Goal: Task Accomplishment & Management: Use online tool/utility

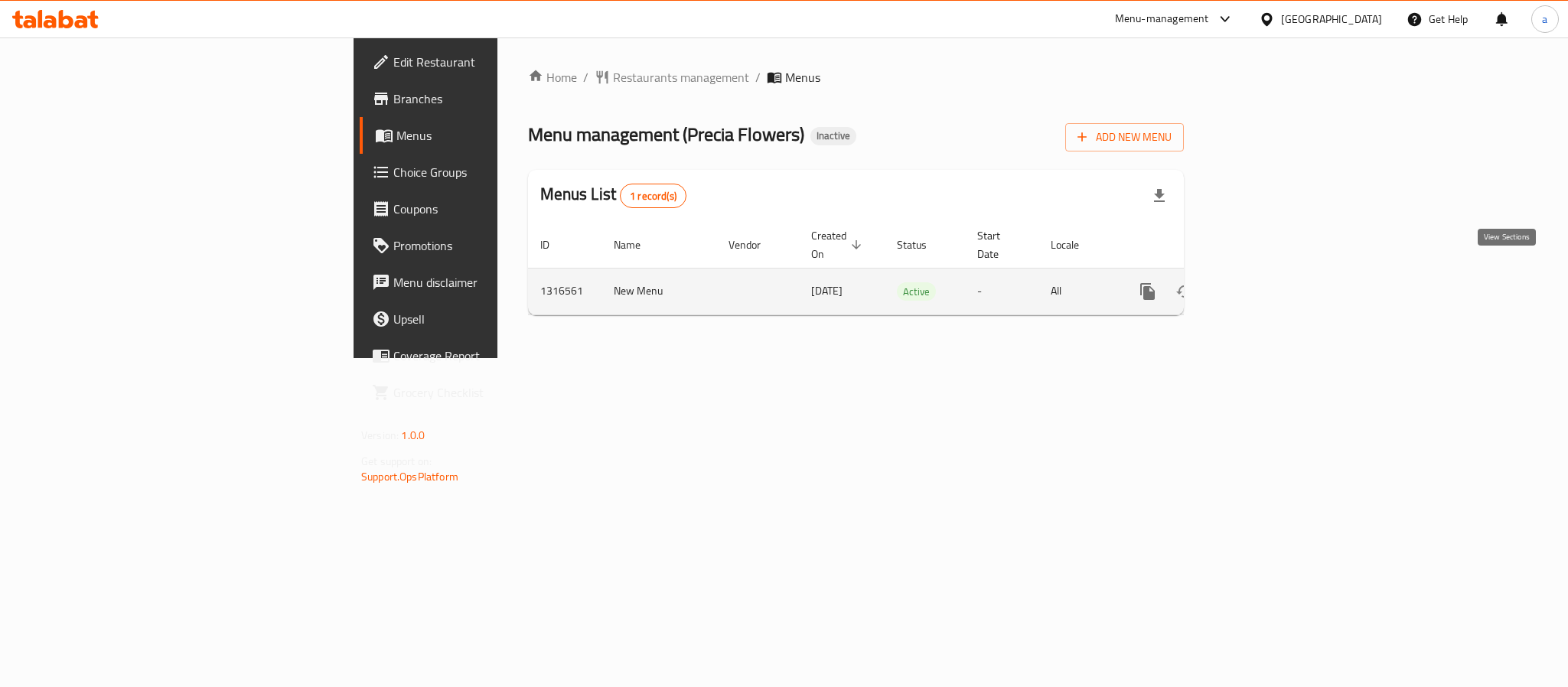
click at [1267, 283] on icon "enhanced table" at bounding box center [1258, 292] width 19 height 19
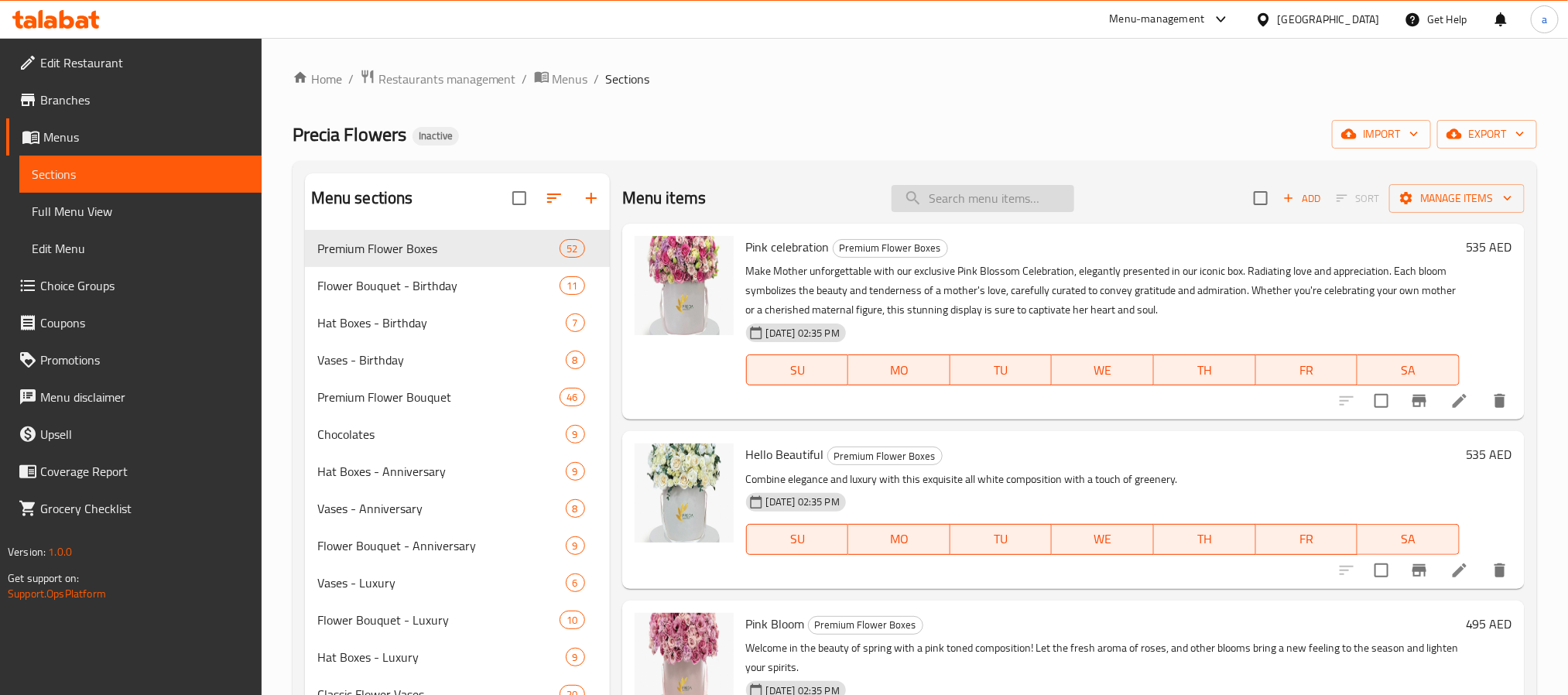
click at [973, 203] on input "search" at bounding box center [983, 199] width 183 height 27
paste input "Graduation Bouquet A New Day"
type input "Graduation Bouquet A New Day"
click at [902, 207] on input "search" at bounding box center [983, 199] width 183 height 27
paste input "A New Day"
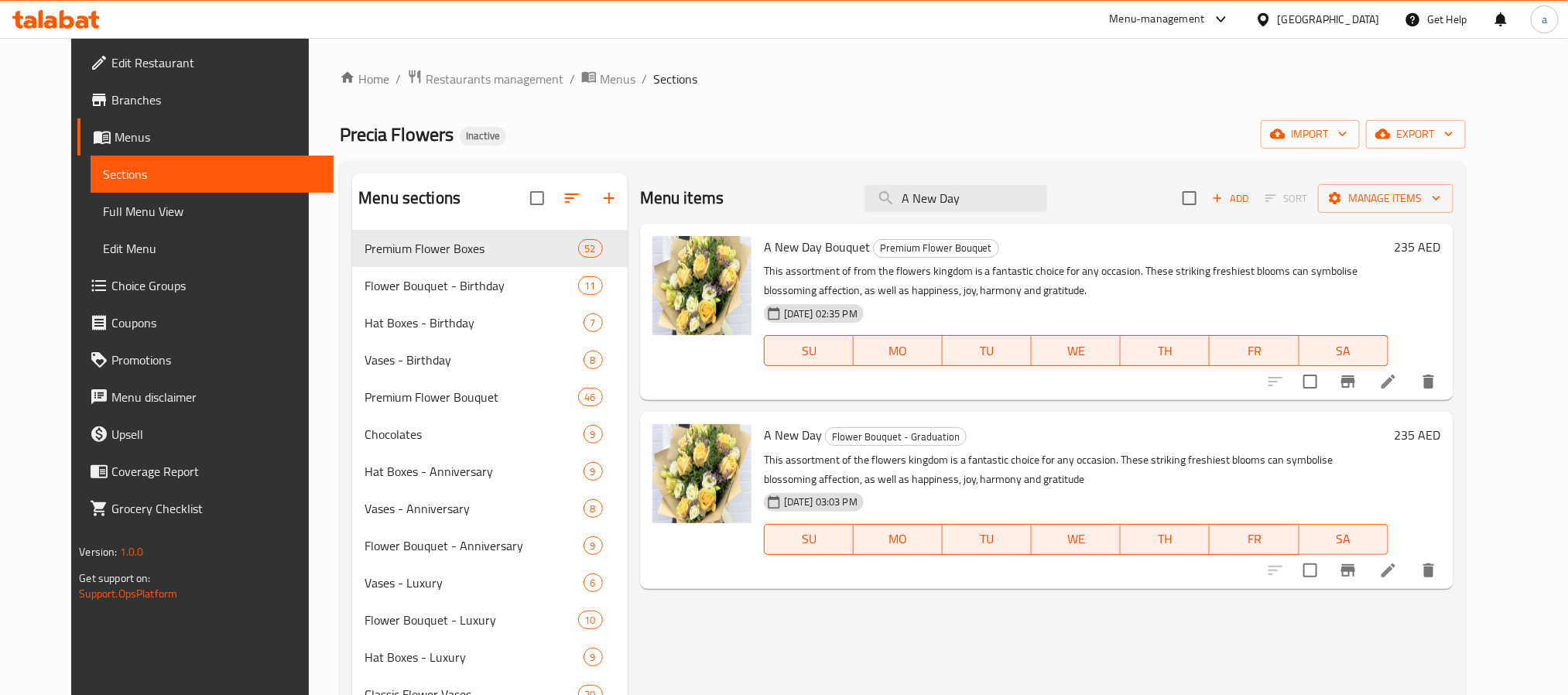
paste input "Bouquet of Yellow and White Roses"
drag, startPoint x: 1013, startPoint y: 207, endPoint x: 855, endPoint y: 196, distance: 158.4
click at [855, 196] on div "Menu items A New Day Add Sort Manage items" at bounding box center [1046, 199] width 813 height 50
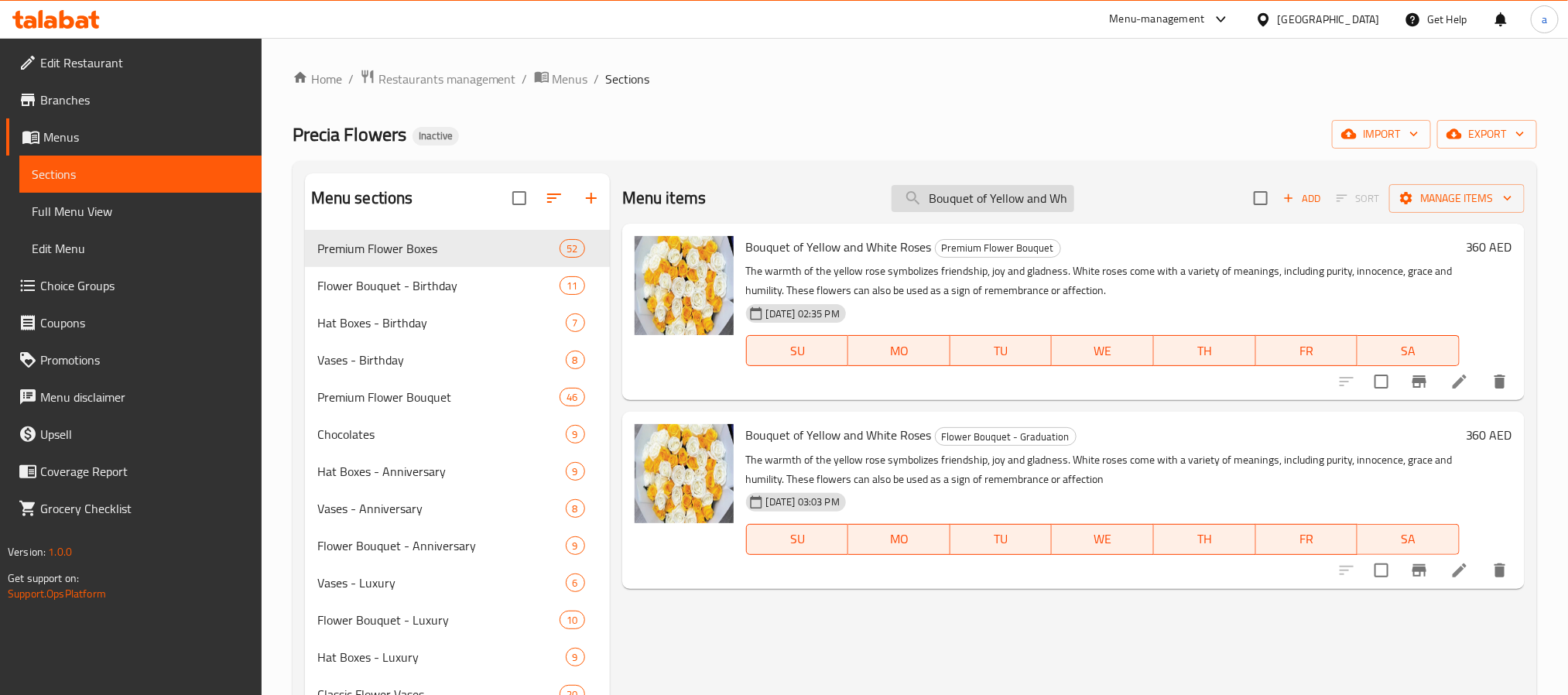
click at [1017, 187] on input "Bouquet of Yellow and White Roses" at bounding box center [983, 199] width 183 height 27
paste input "Tender Love"
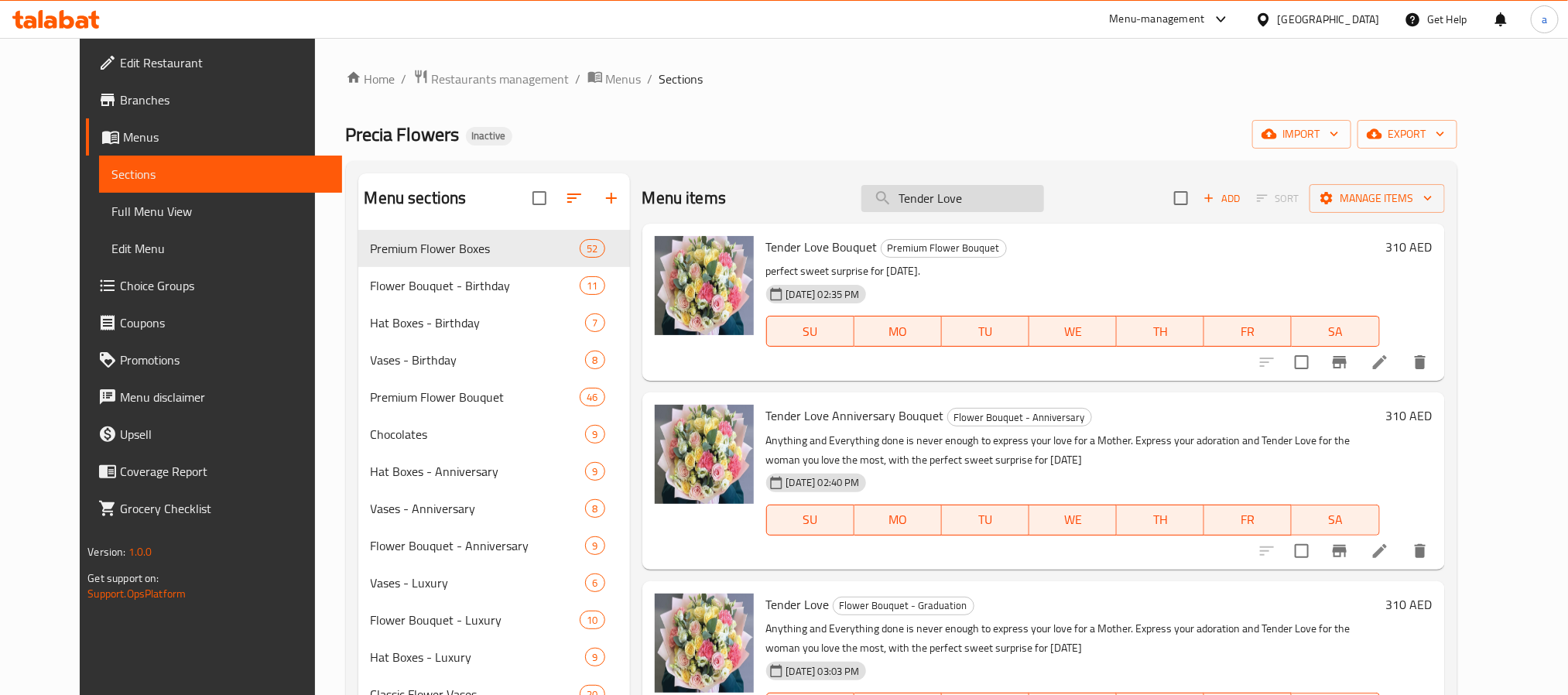
drag, startPoint x: 998, startPoint y: 193, endPoint x: 918, endPoint y: 200, distance: 80.3
click at [918, 200] on input "Tender Love" at bounding box center [952, 199] width 183 height 27
paste input "Congratulations"
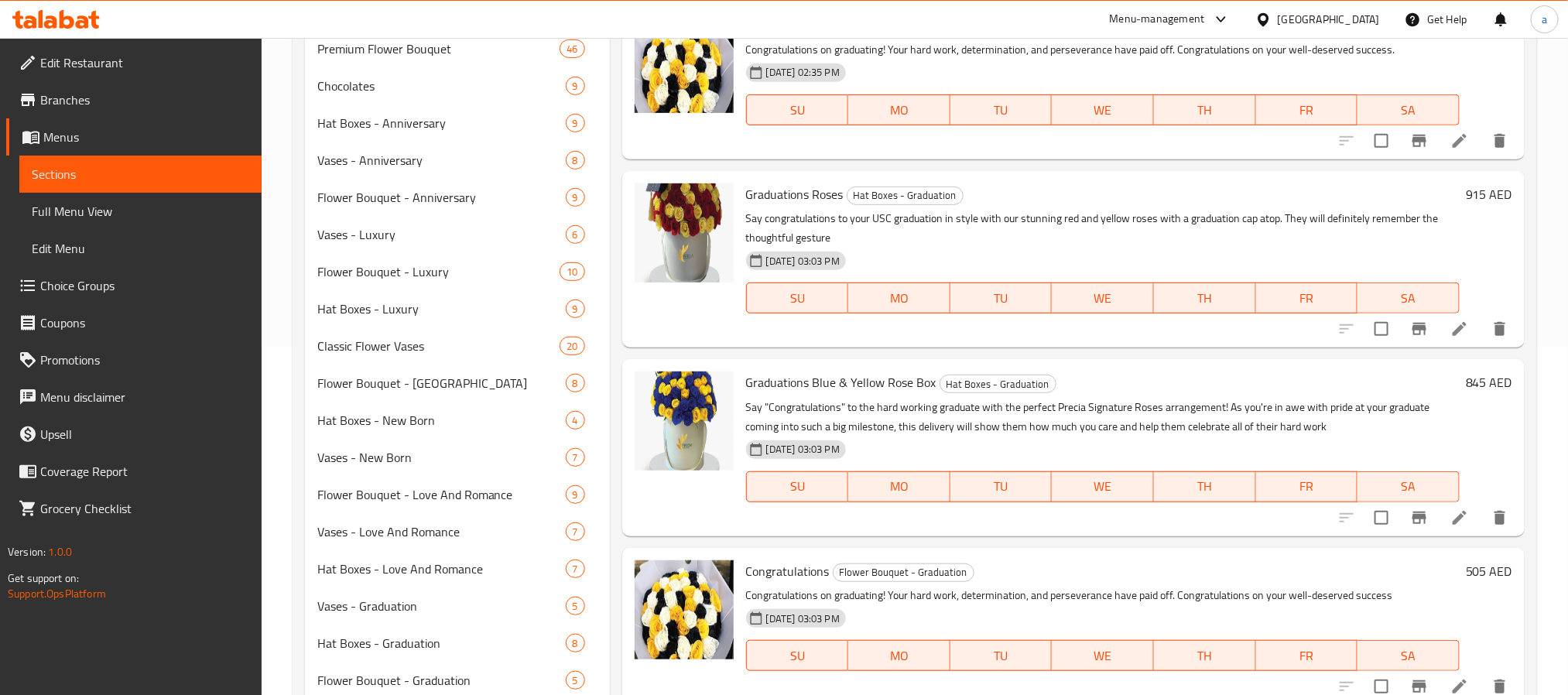
scroll to position [400, 0]
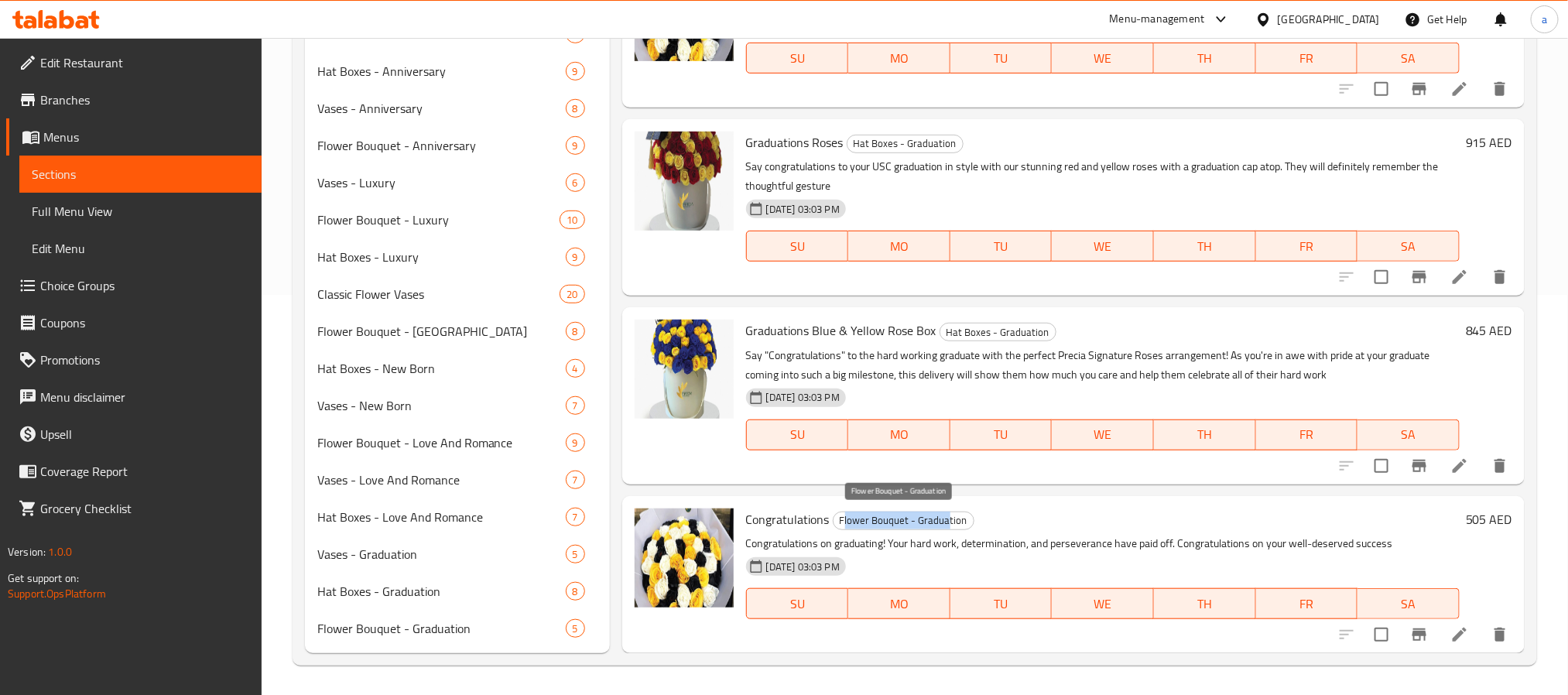
drag, startPoint x: 843, startPoint y: 516, endPoint x: 943, endPoint y: 517, distance: 100.0
click at [943, 517] on span "Flower Bouquet - Graduation" at bounding box center [903, 521] width 140 height 18
click at [980, 518] on h6 "Congratulations Flower Bouquet - Graduation" at bounding box center [1102, 520] width 713 height 22
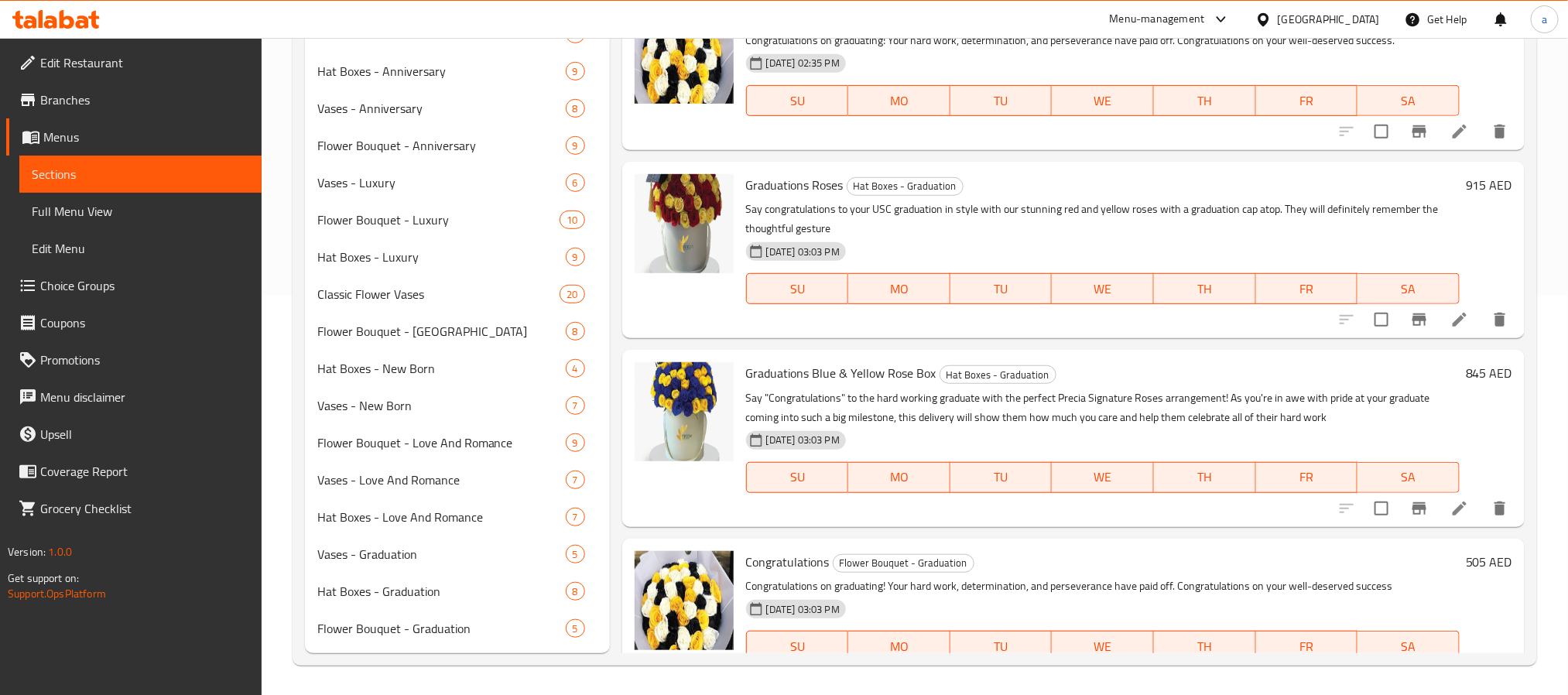
scroll to position [0, 0]
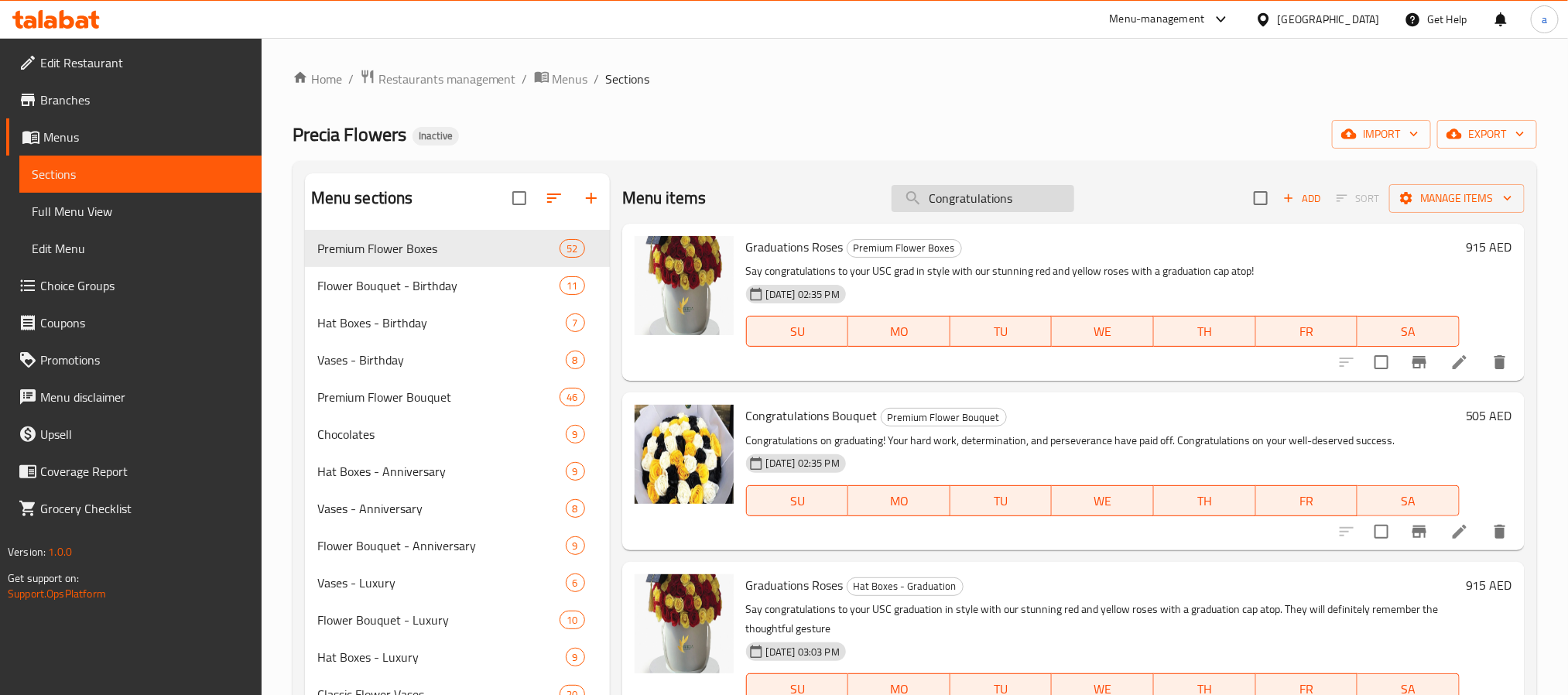
drag, startPoint x: 1027, startPoint y: 198, endPoint x: 902, endPoint y: 186, distance: 125.6
click at [902, 186] on input "Congratulations" at bounding box center [983, 199] width 183 height 27
paste input "Graduations Roses Box"
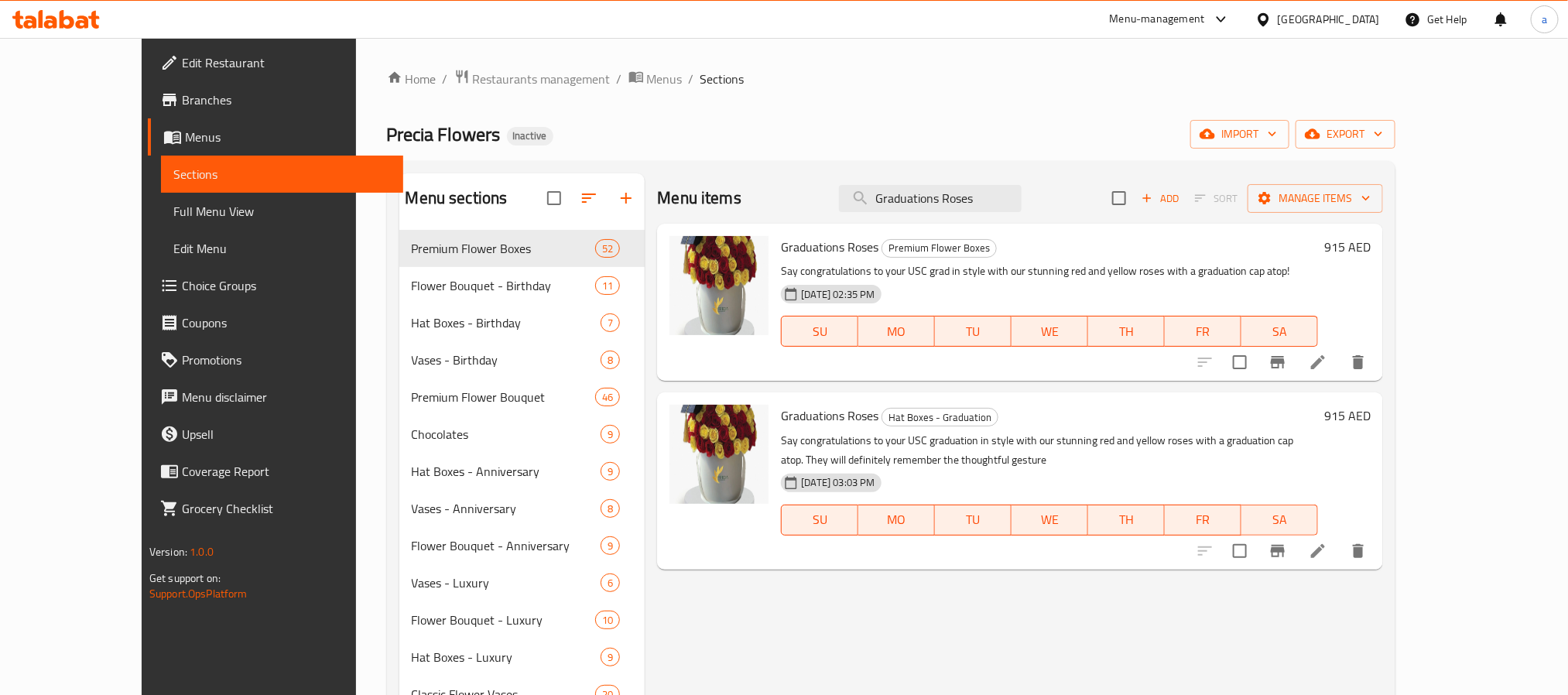
drag, startPoint x: 1045, startPoint y: 194, endPoint x: 891, endPoint y: 180, distance: 154.6
click at [891, 180] on div "Menu items Graduations Roses Add Sort Manage items" at bounding box center [1020, 199] width 726 height 50
click at [989, 203] on input "Graduations Roses" at bounding box center [930, 199] width 183 height 27
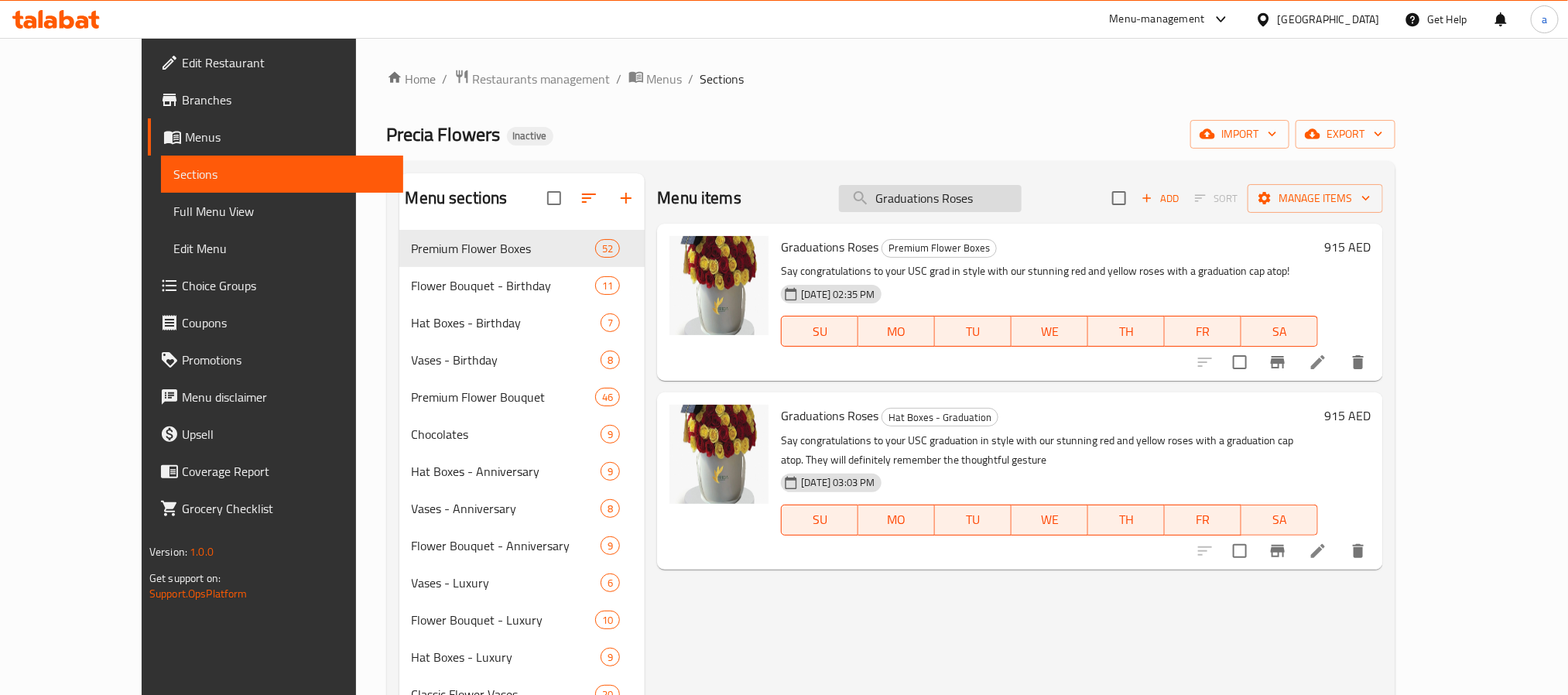
paste input "Tender Love"
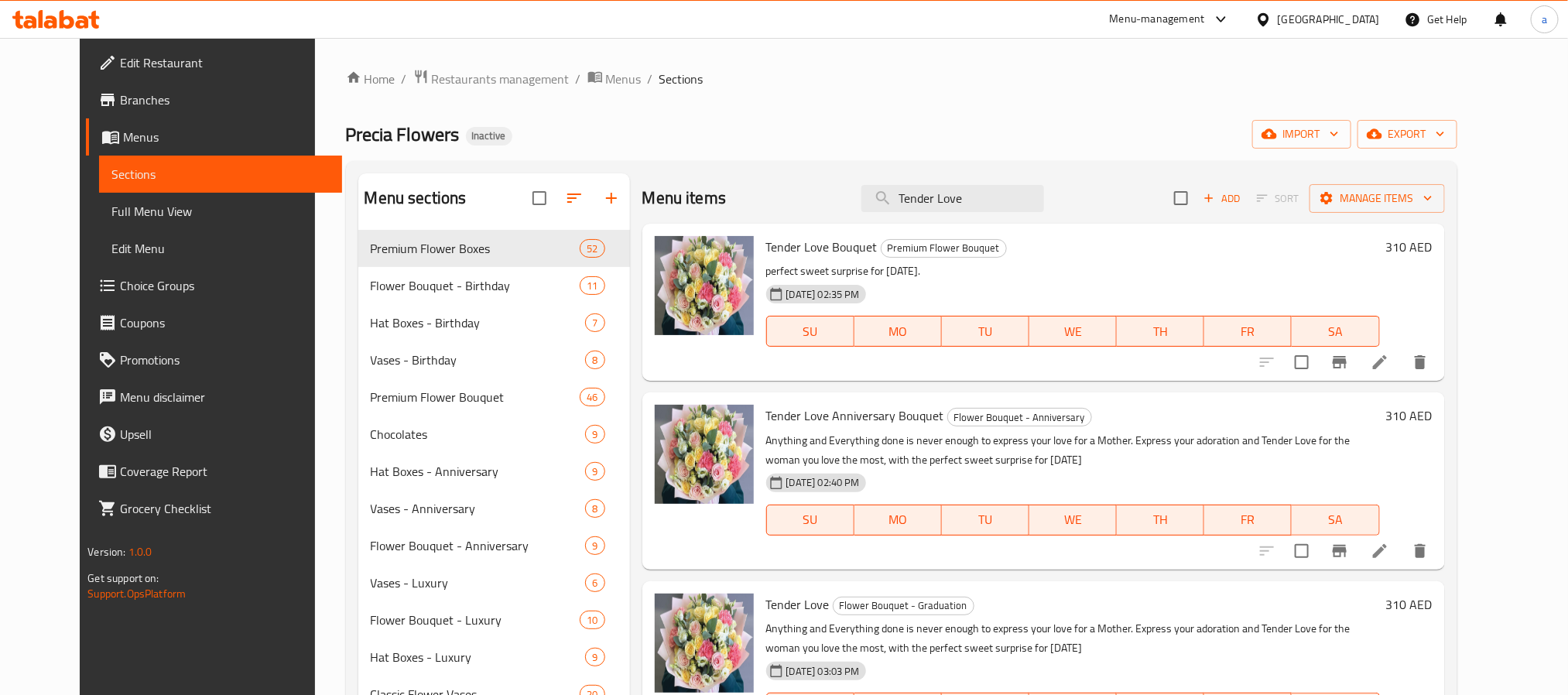
type input "Tender Love"
click at [1389, 365] on icon at bounding box center [1380, 363] width 19 height 19
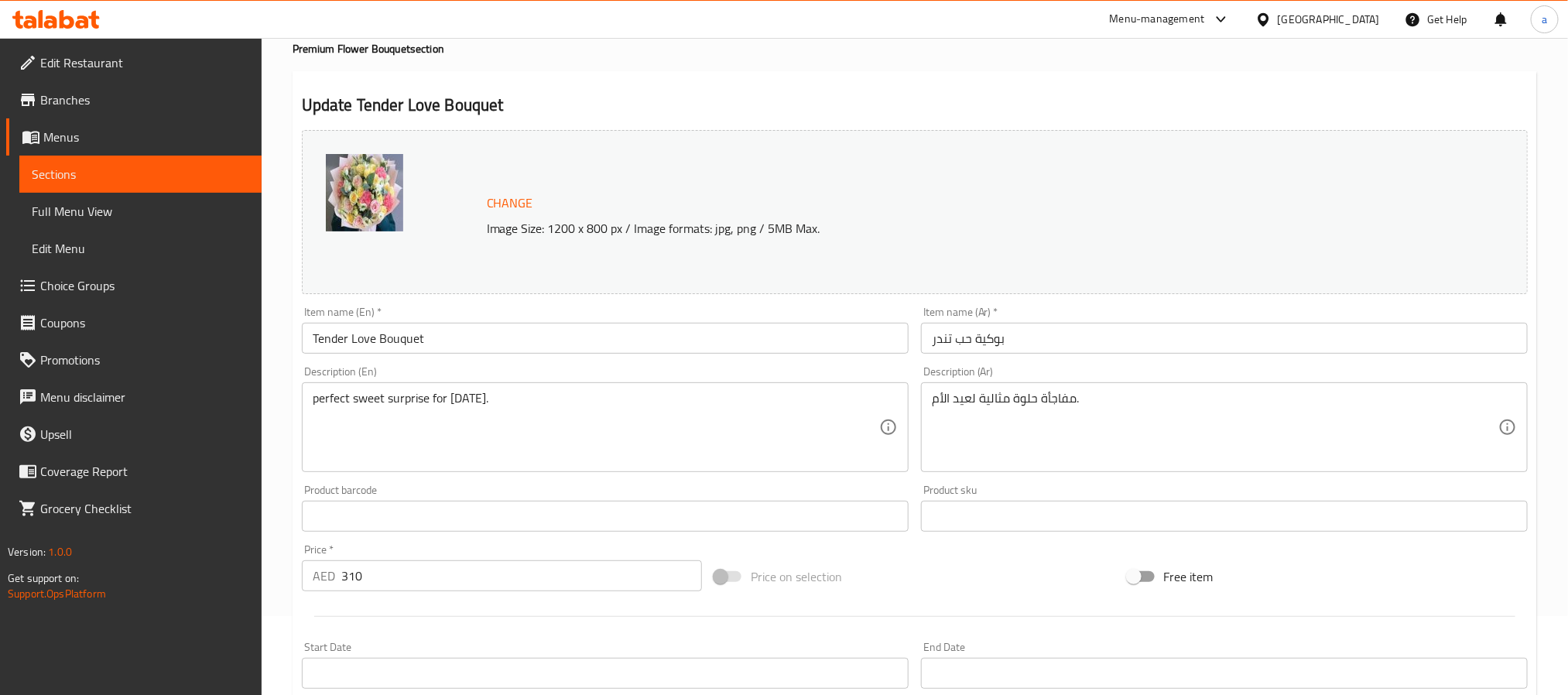
scroll to position [116, 0]
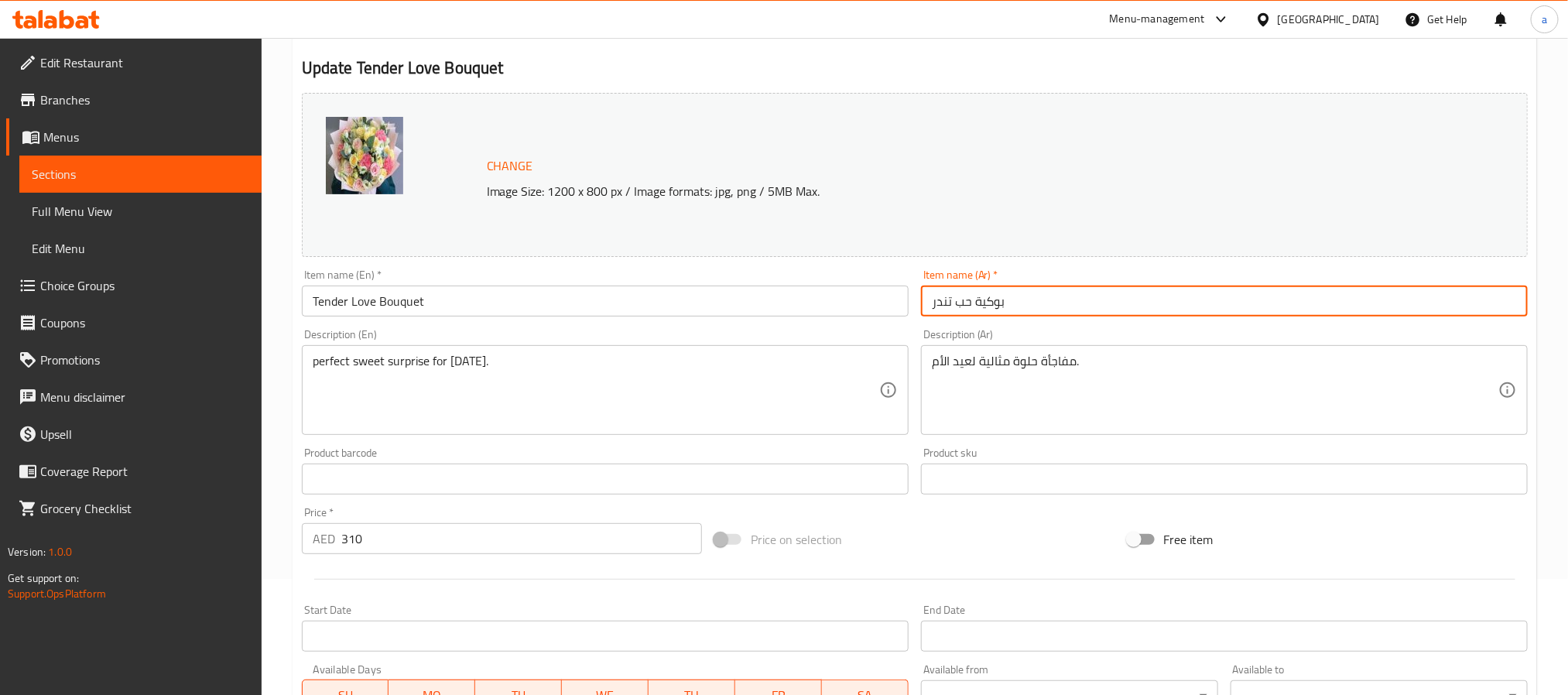
drag, startPoint x: 950, startPoint y: 304, endPoint x: 920, endPoint y: 305, distance: 30.0
click at [920, 305] on div "Item name (Ar)   * بوكية حب تندر Item name (Ar) *" at bounding box center [1224, 293] width 619 height 59
drag, startPoint x: 971, startPoint y: 304, endPoint x: 916, endPoint y: 304, distance: 55.0
click at [916, 304] on div "Item name (Ar)   * بوكية حب تندر Item name (Ar) *" at bounding box center [1224, 293] width 619 height 59
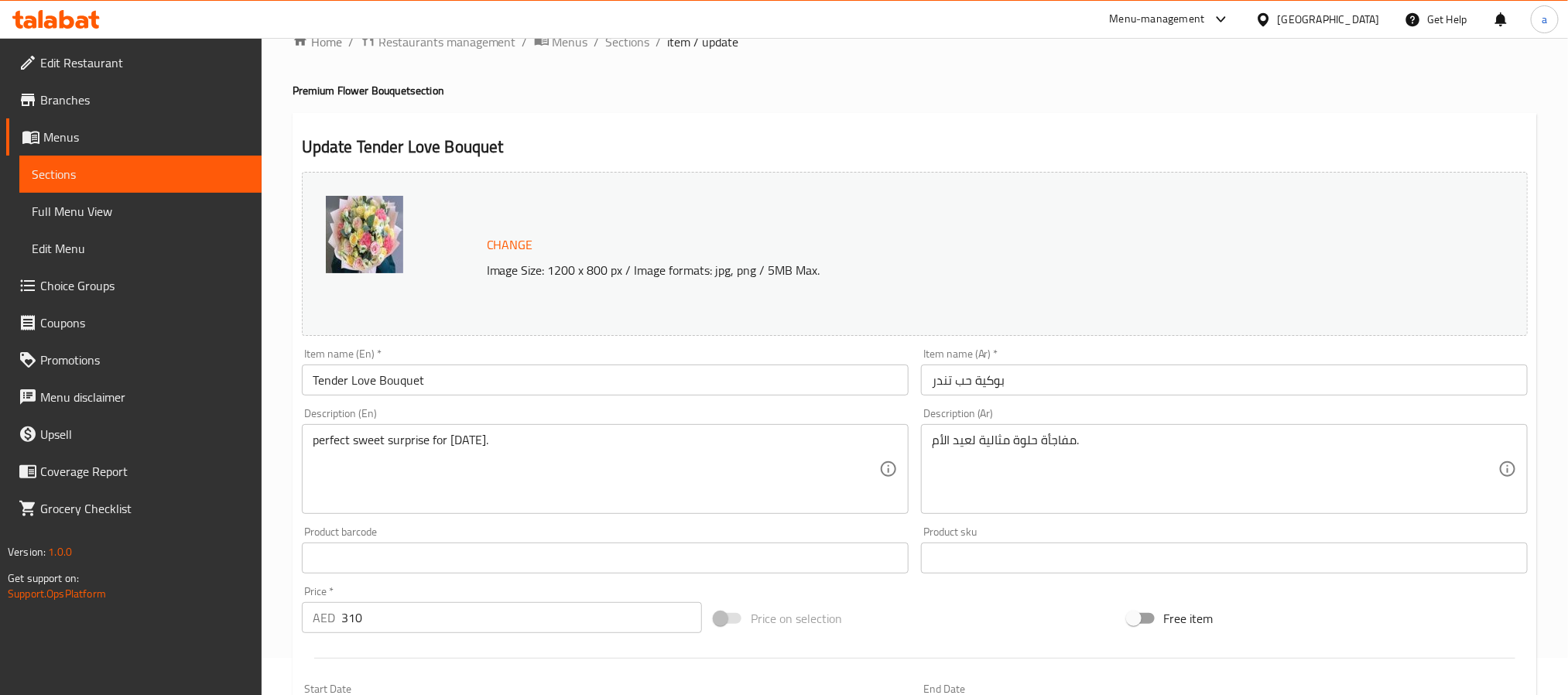
scroll to position [0, 0]
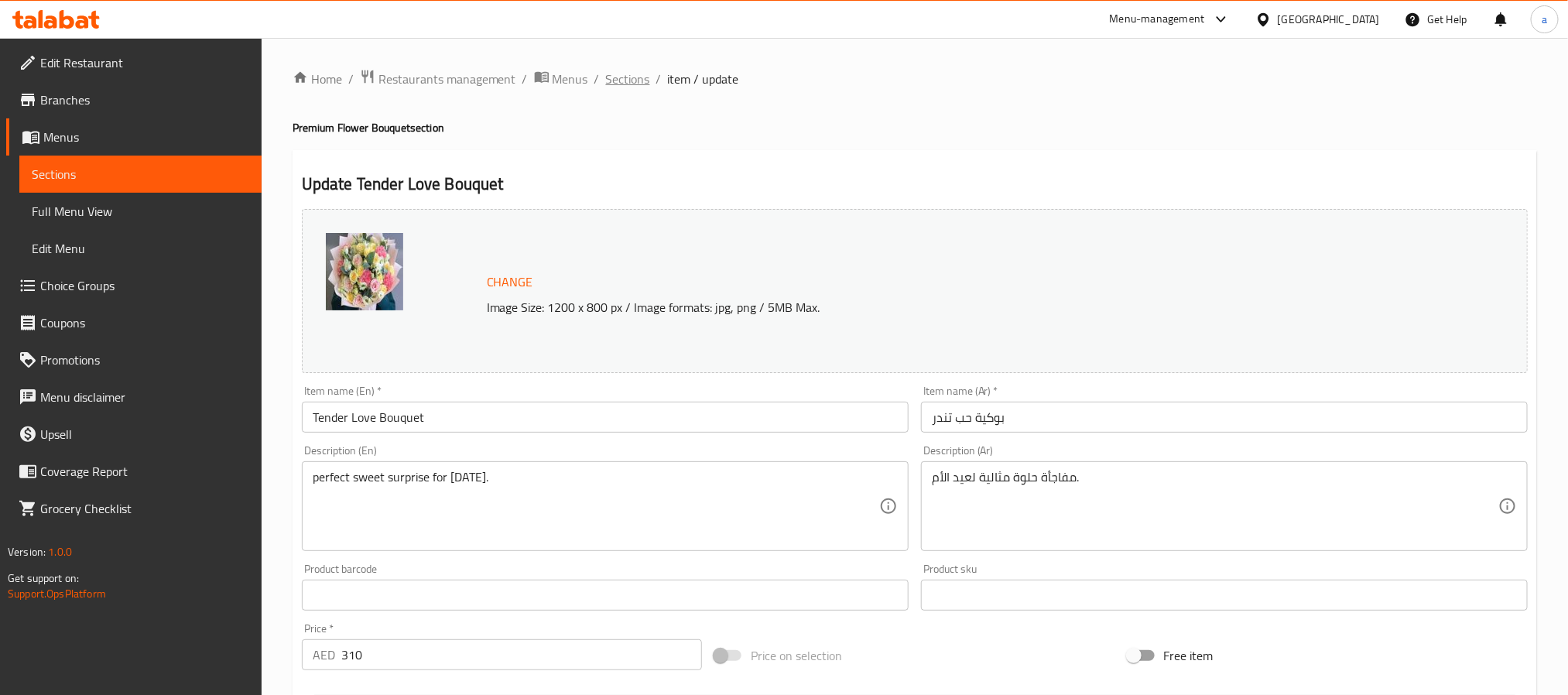
click at [634, 80] on span "Sections" at bounding box center [628, 79] width 44 height 19
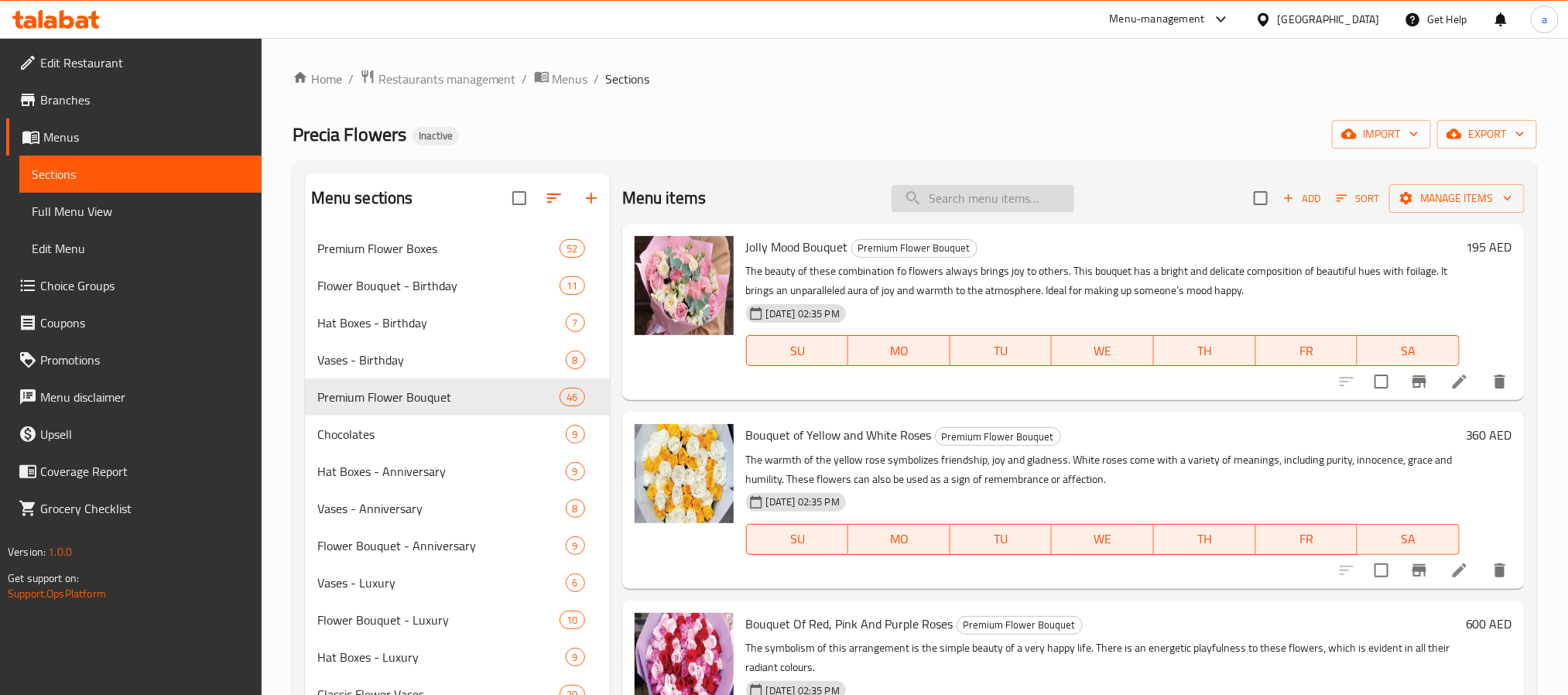
click at [973, 199] on input "search" at bounding box center [983, 199] width 183 height 27
paste input "Congratulations"
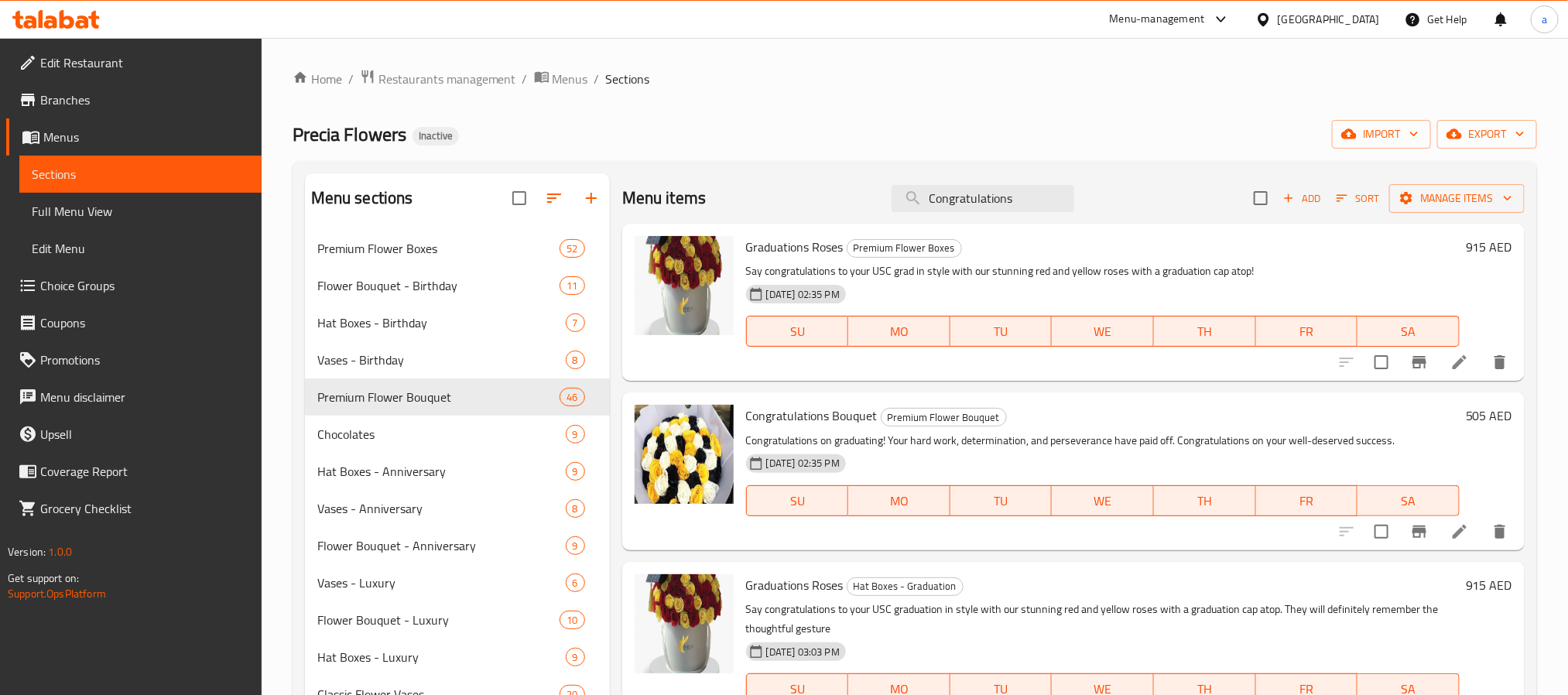
type input "Congratulations"
click at [1450, 356] on icon at bounding box center [1459, 363] width 19 height 19
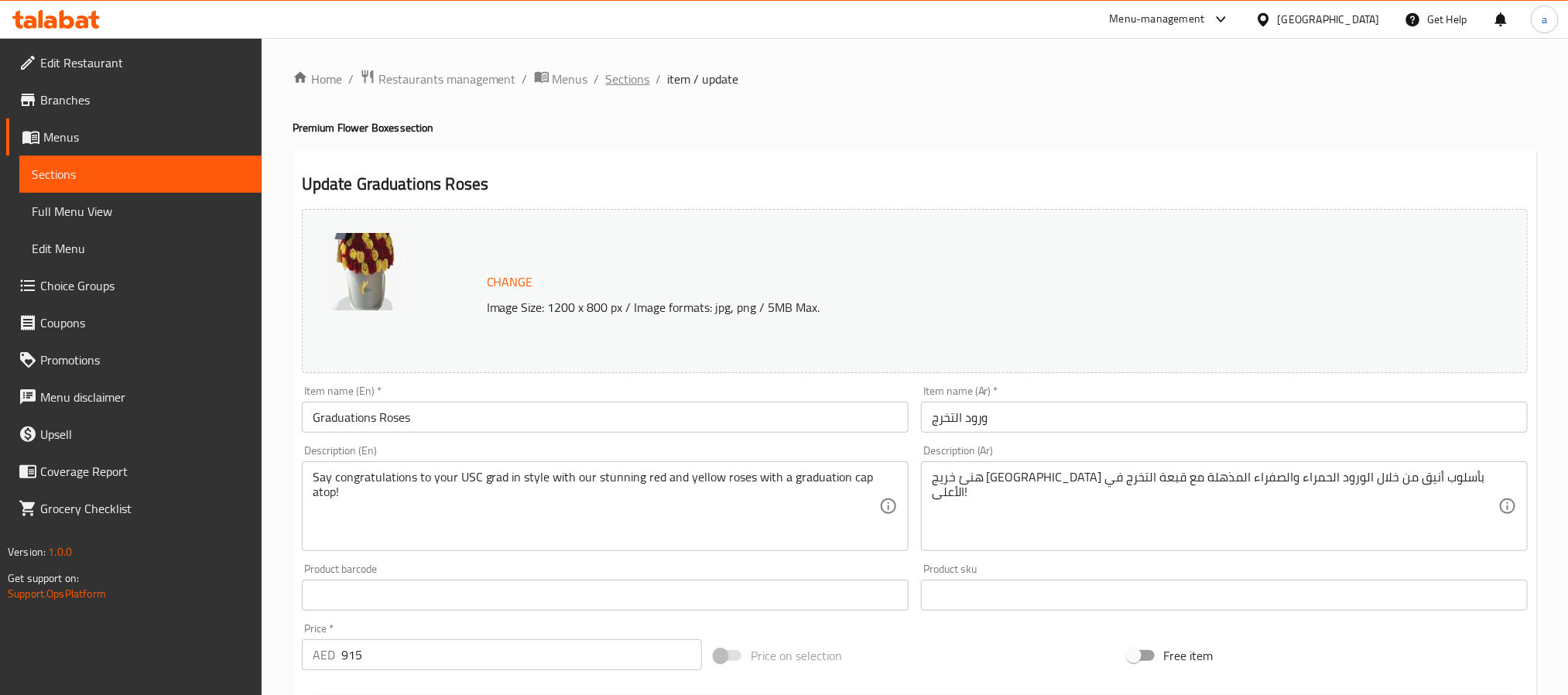
click at [638, 84] on span "Sections" at bounding box center [628, 79] width 44 height 19
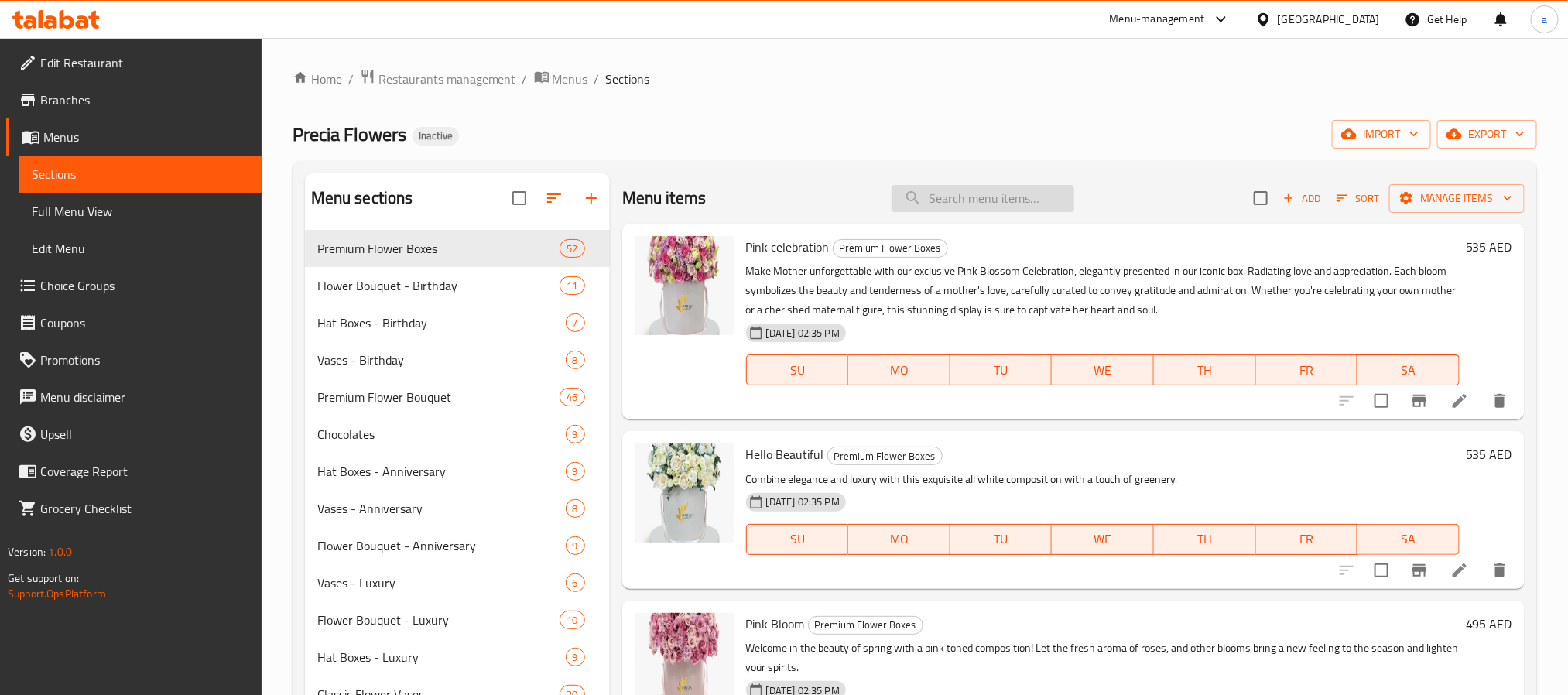
click at [954, 201] on input "search" at bounding box center [983, 199] width 183 height 27
paste input "Congratulations"
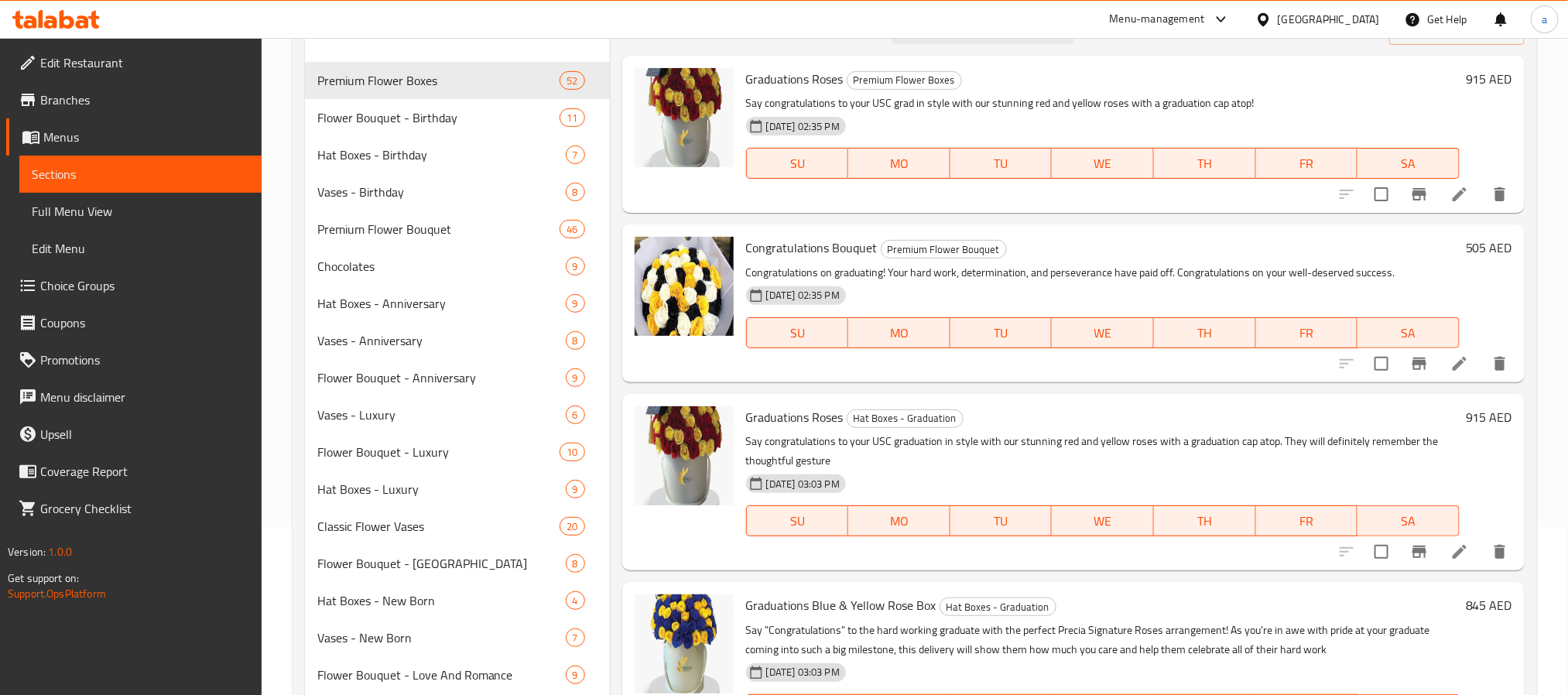
scroll to position [52, 0]
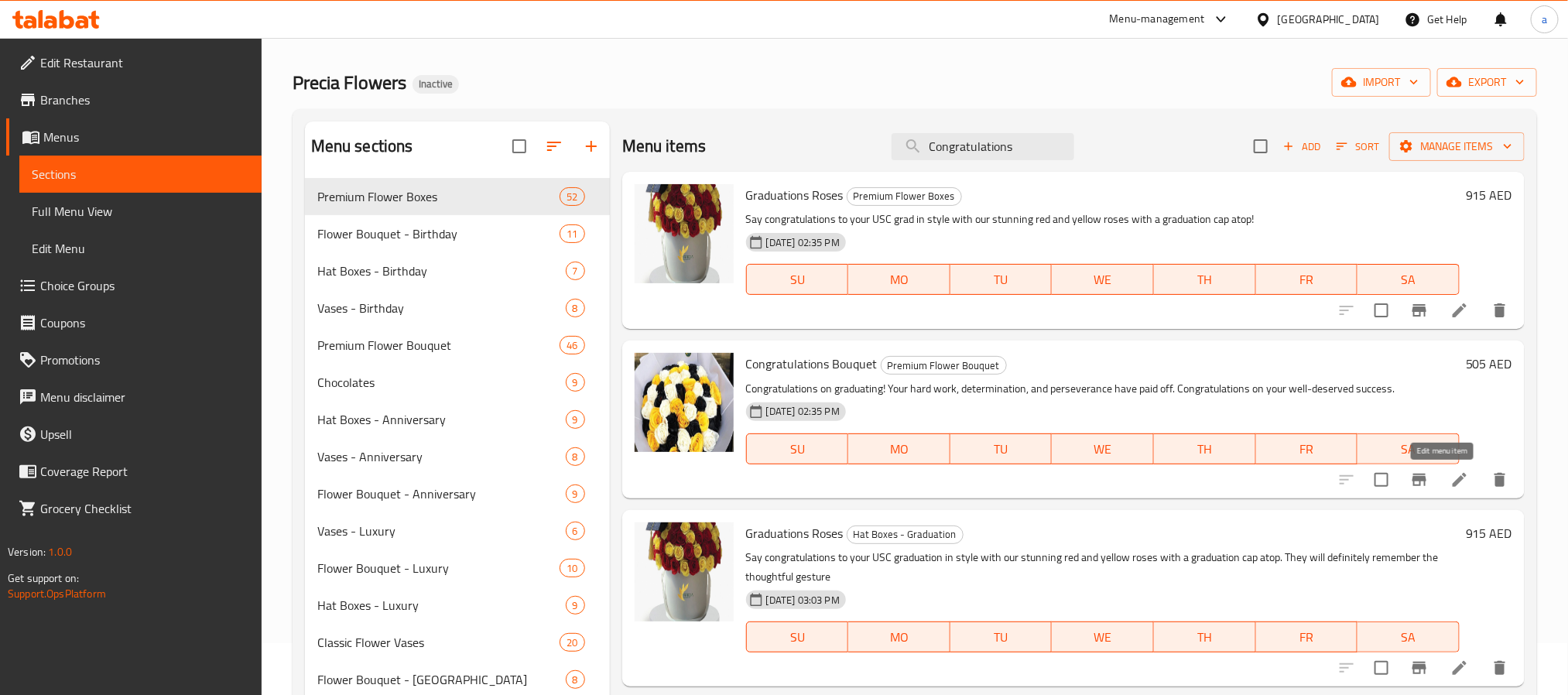
type input "Congratulations"
click at [1450, 477] on icon at bounding box center [1459, 480] width 19 height 19
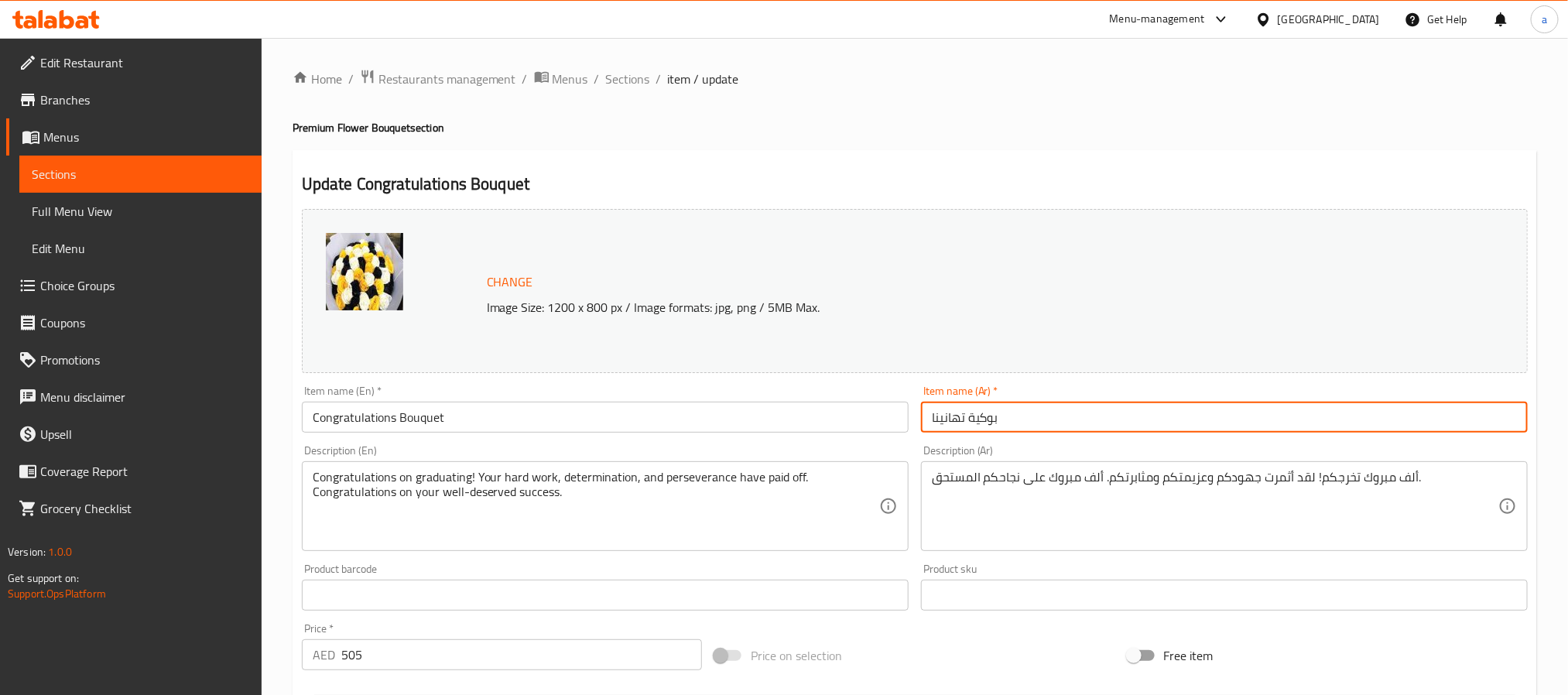
drag, startPoint x: 964, startPoint y: 421, endPoint x: 873, endPoint y: 412, distance: 91.4
click at [873, 412] on div "Change Image Size: 1200 x 800 px / Image formats: jpg, png / 5MB Max. Item name…" at bounding box center [914, 548] width 1238 height 690
click at [943, 421] on input "بوكية تهانينا" at bounding box center [1224, 417] width 607 height 31
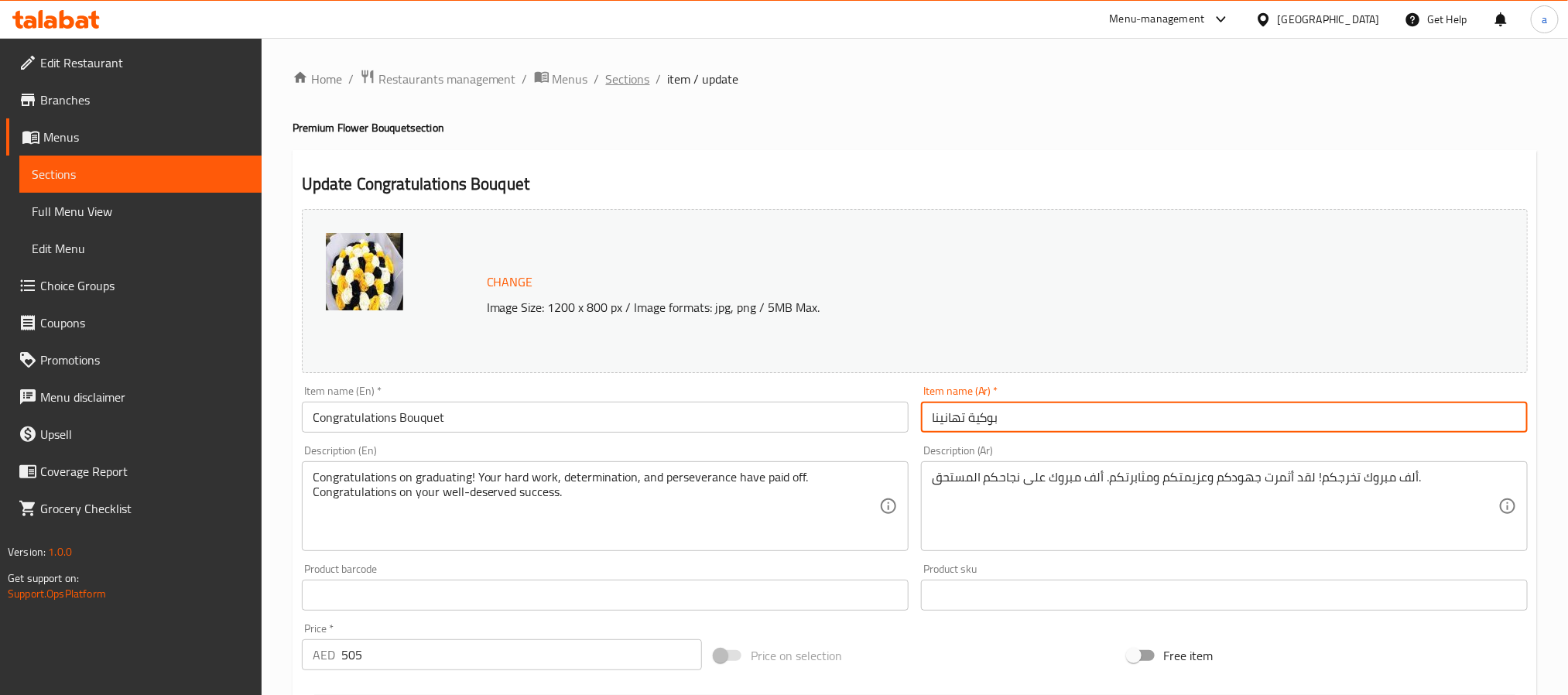
click at [634, 80] on span "Sections" at bounding box center [628, 79] width 44 height 19
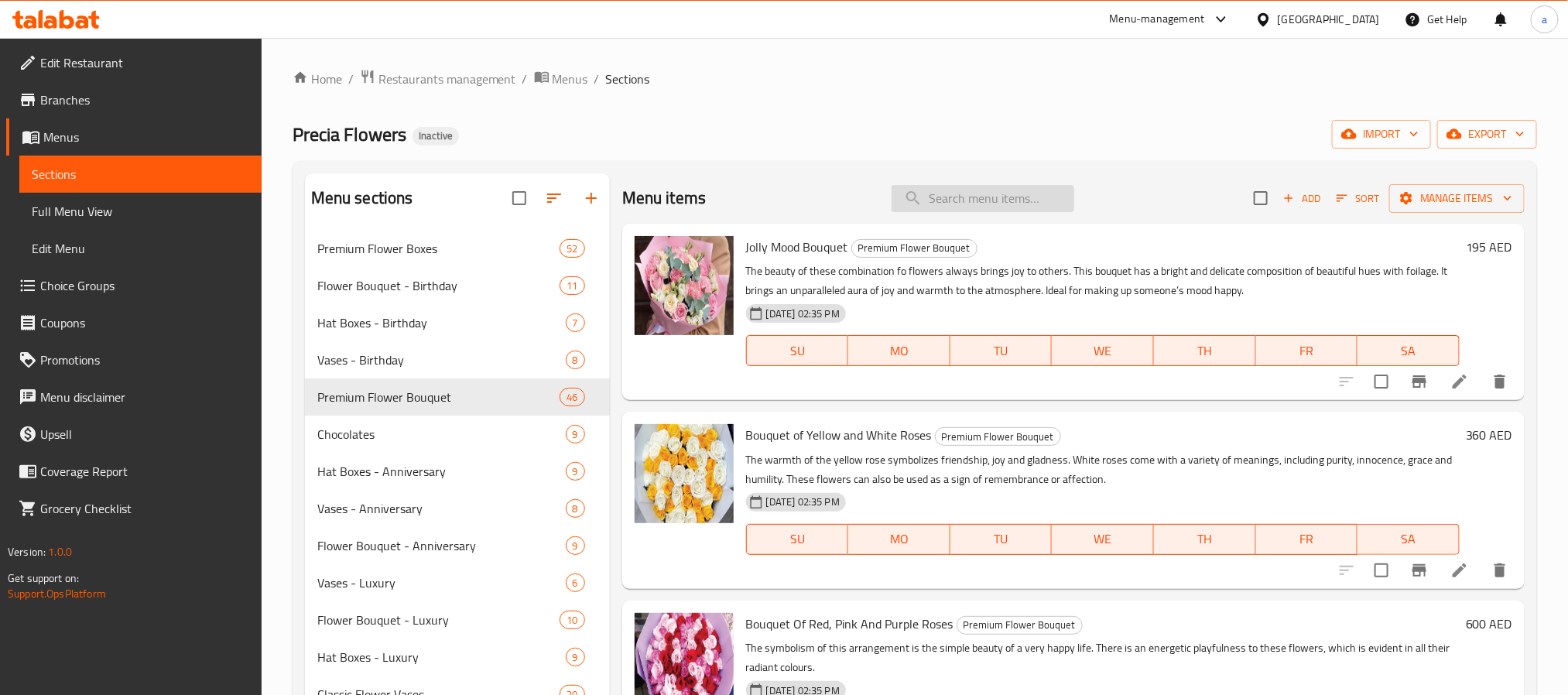
click at [963, 205] on input "search" at bounding box center [983, 199] width 183 height 27
paste input "A New Day"
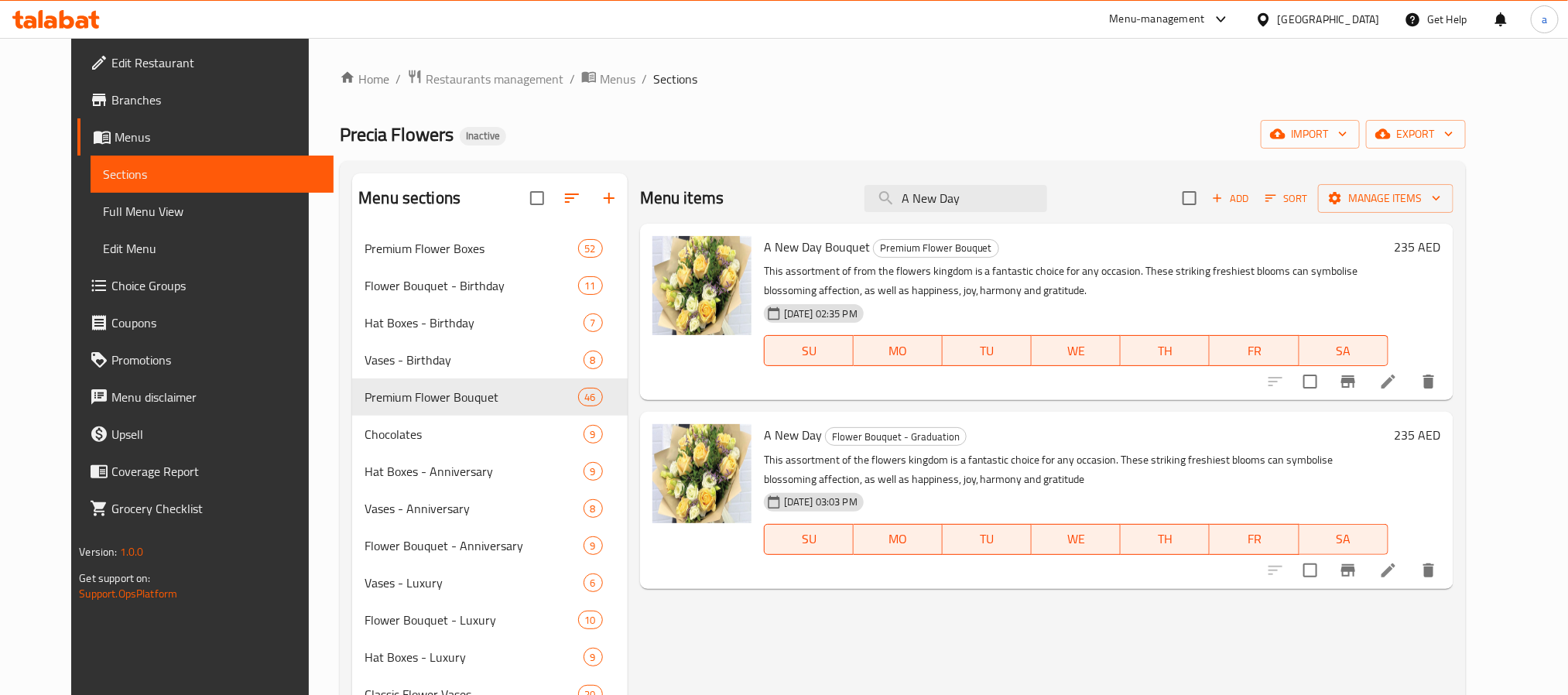
type input "A New Day"
click at [1398, 374] on icon at bounding box center [1388, 382] width 19 height 19
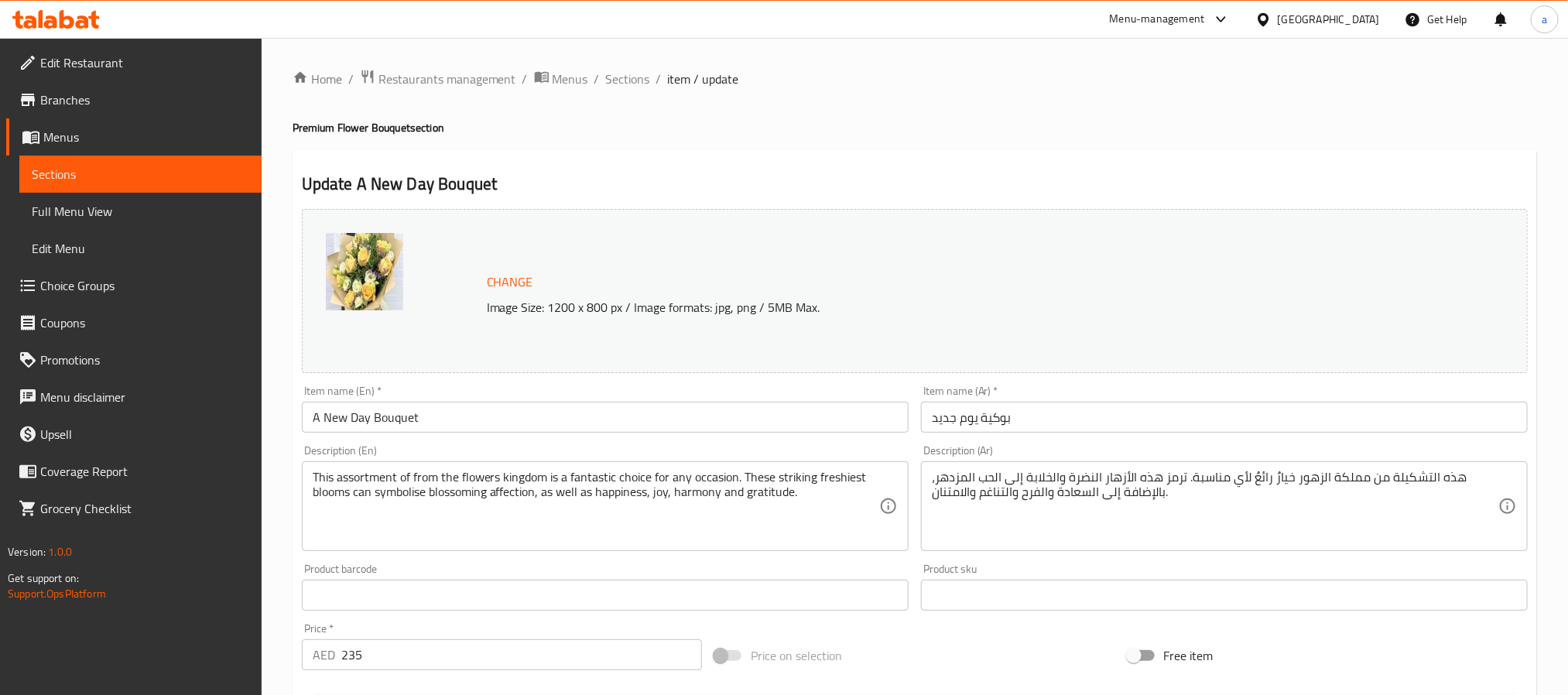
click at [616, 77] on span "Sections" at bounding box center [628, 79] width 44 height 19
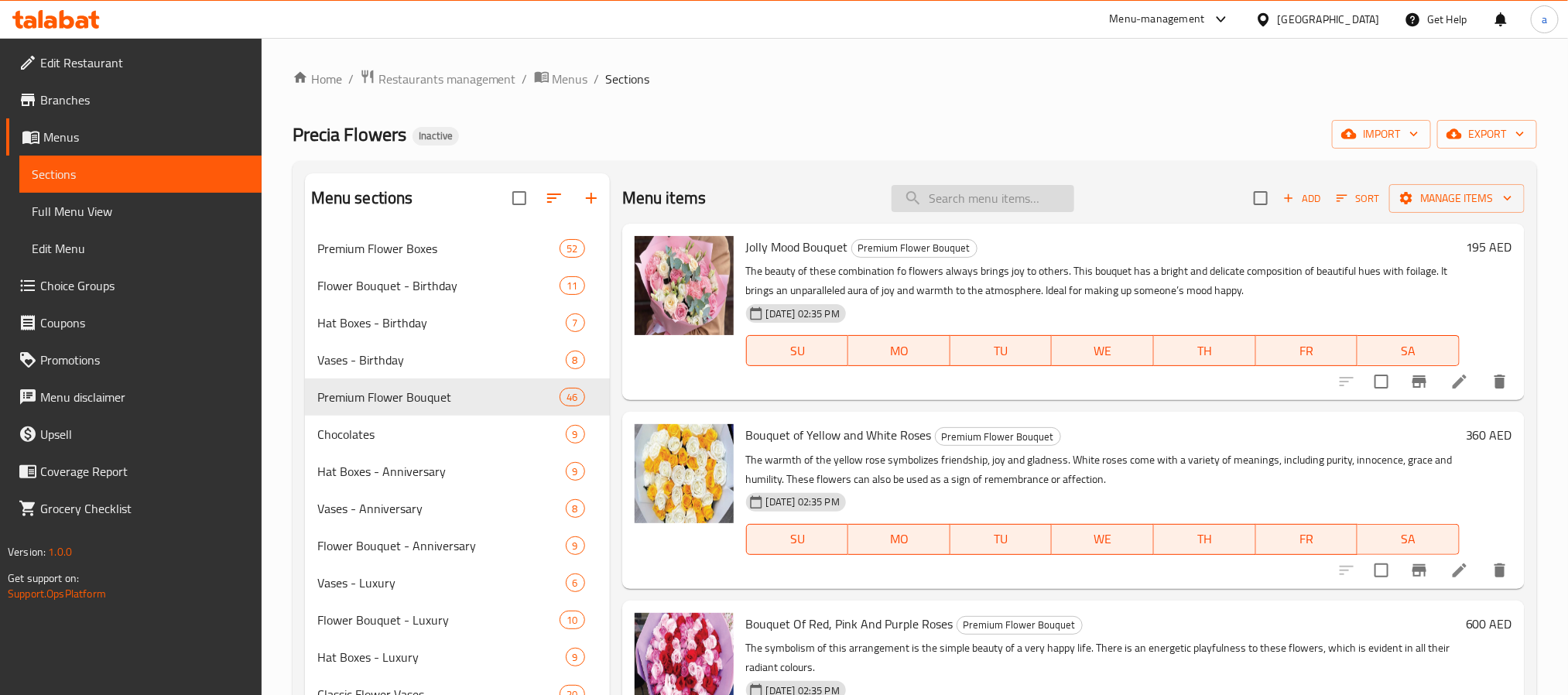
click at [987, 193] on input "search" at bounding box center [983, 199] width 183 height 27
paste input "Orange & Blue"
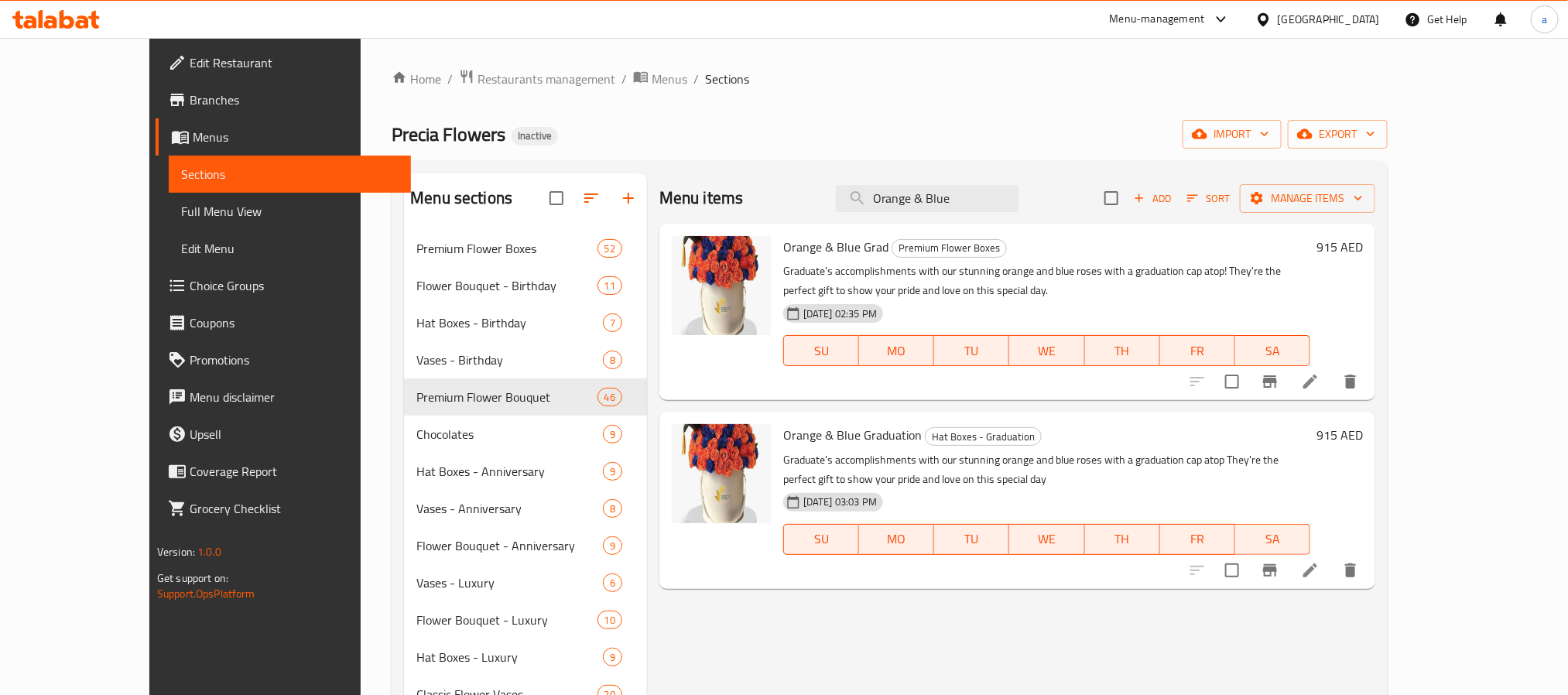
type input "Orange & Blue"
click at [1320, 381] on icon at bounding box center [1310, 382] width 19 height 19
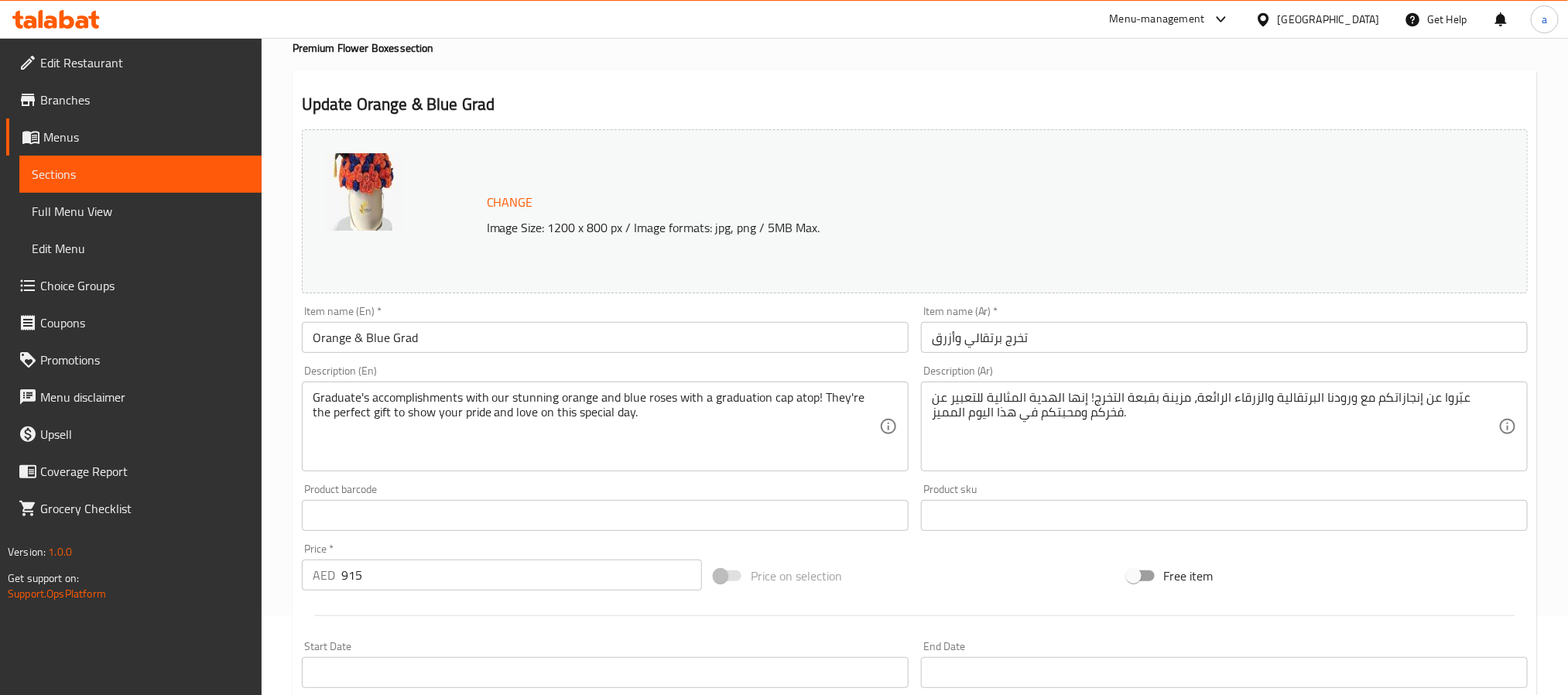
scroll to position [116, 0]
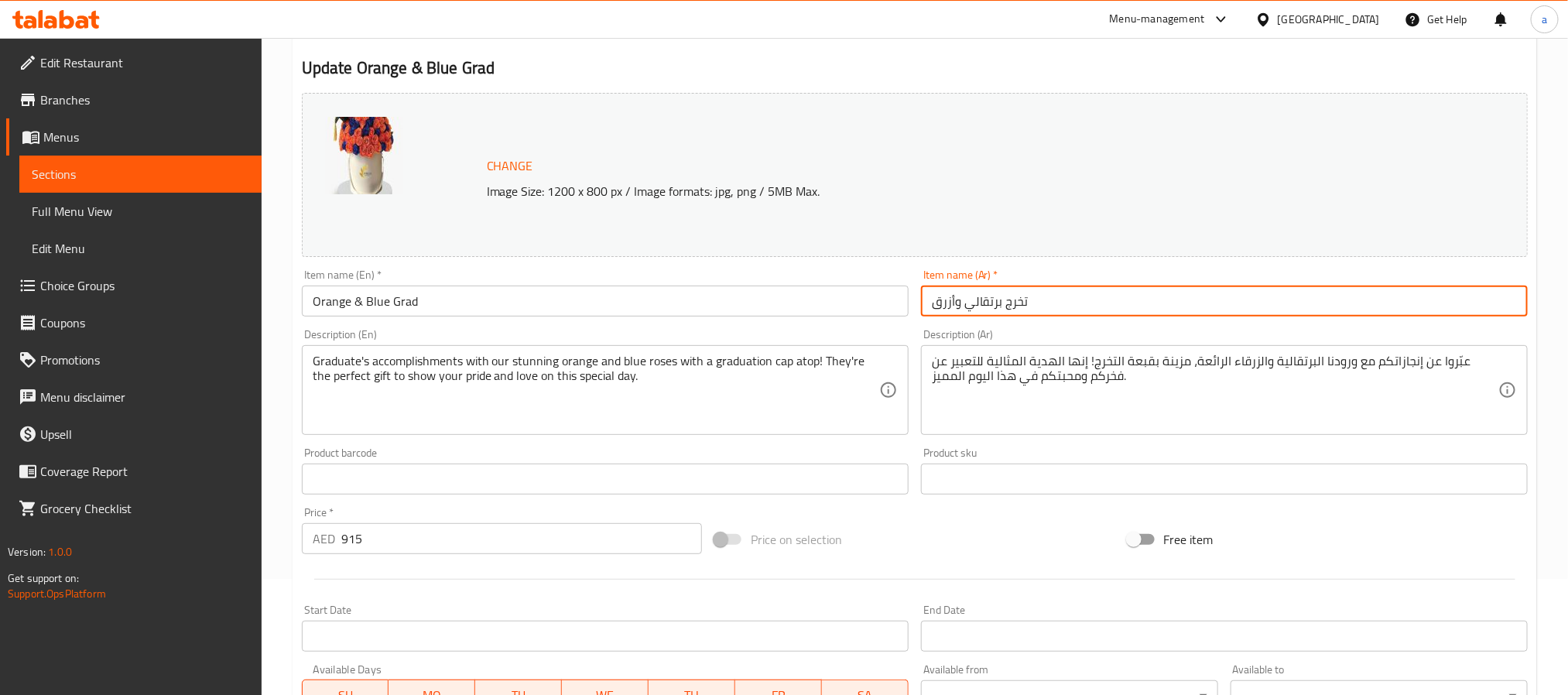
drag, startPoint x: 1001, startPoint y: 306, endPoint x: 925, endPoint y: 307, distance: 76.0
click at [925, 307] on input "تخرج برتقالي وأزرق" at bounding box center [1224, 302] width 607 height 31
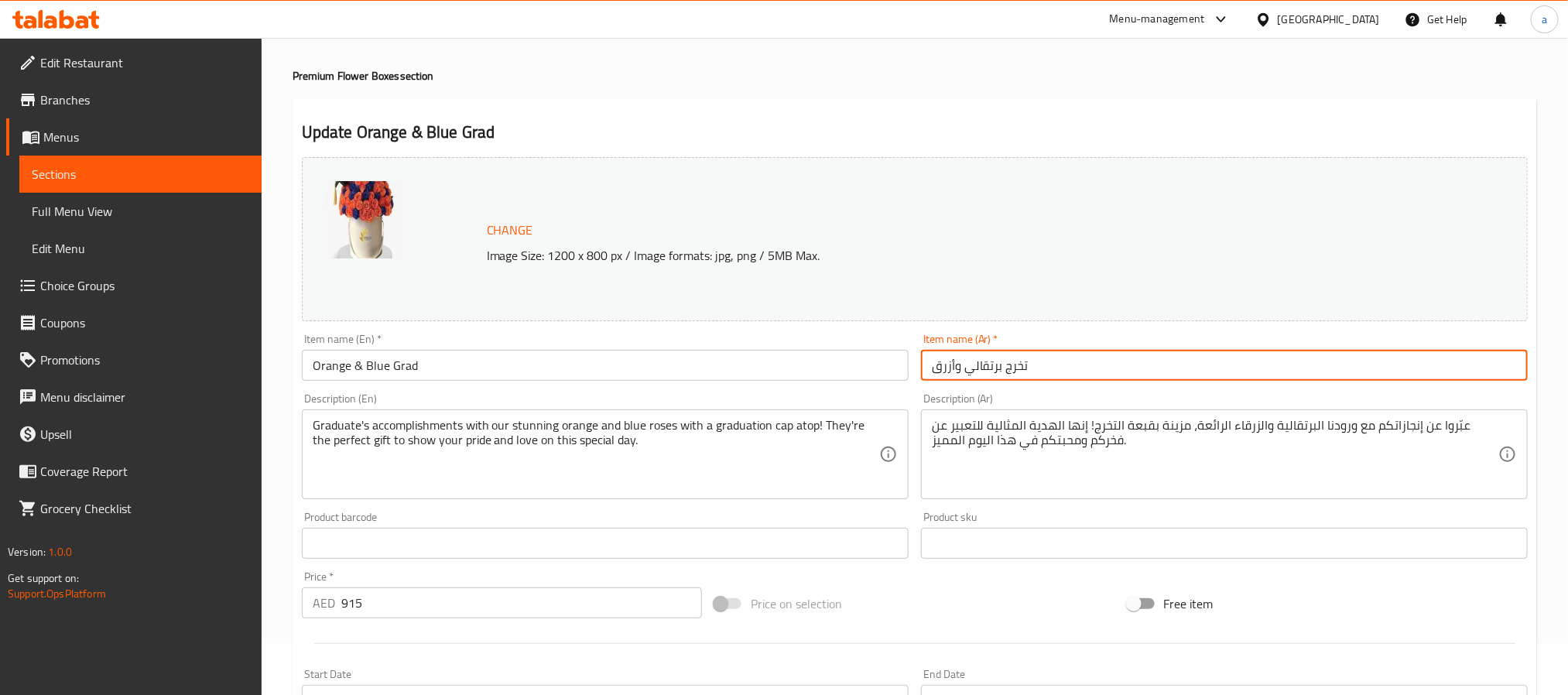
scroll to position [0, 0]
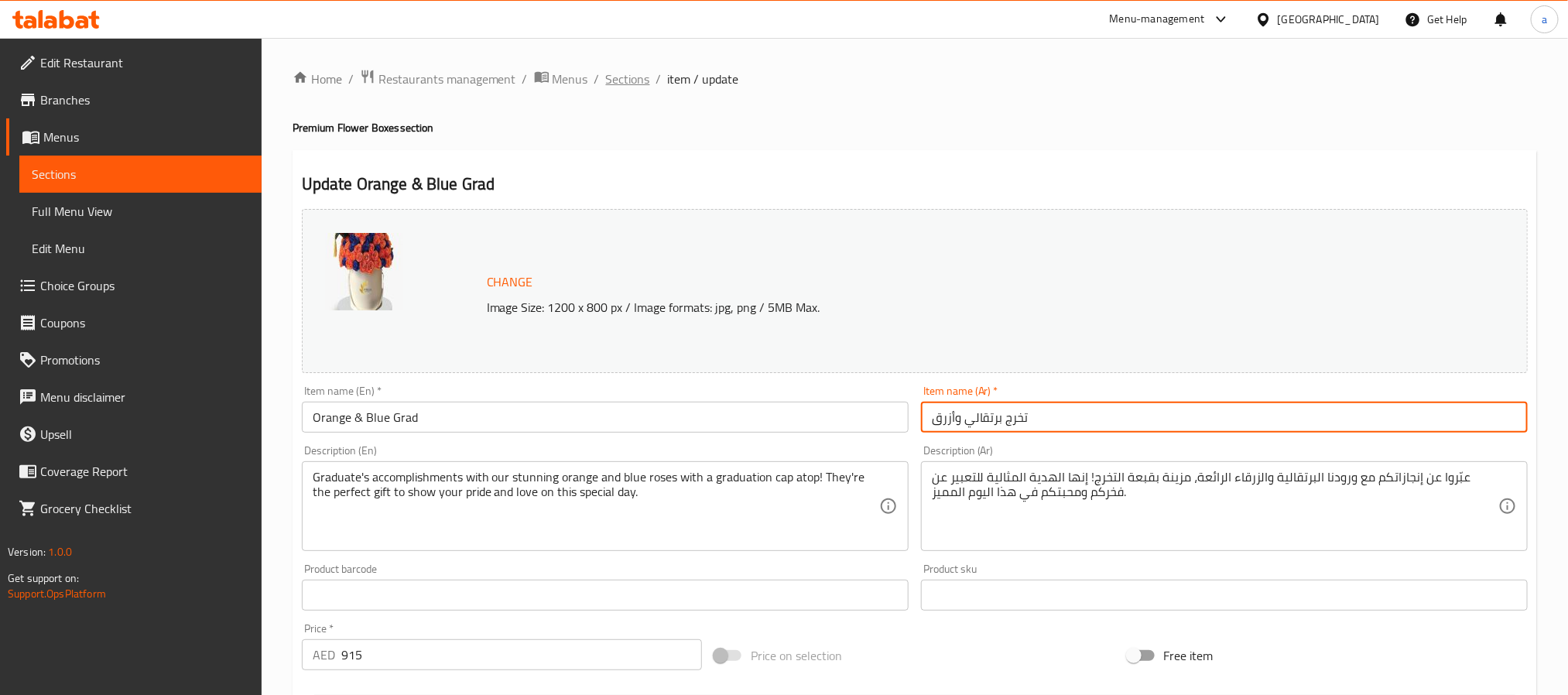
click at [632, 79] on span "Sections" at bounding box center [628, 79] width 44 height 19
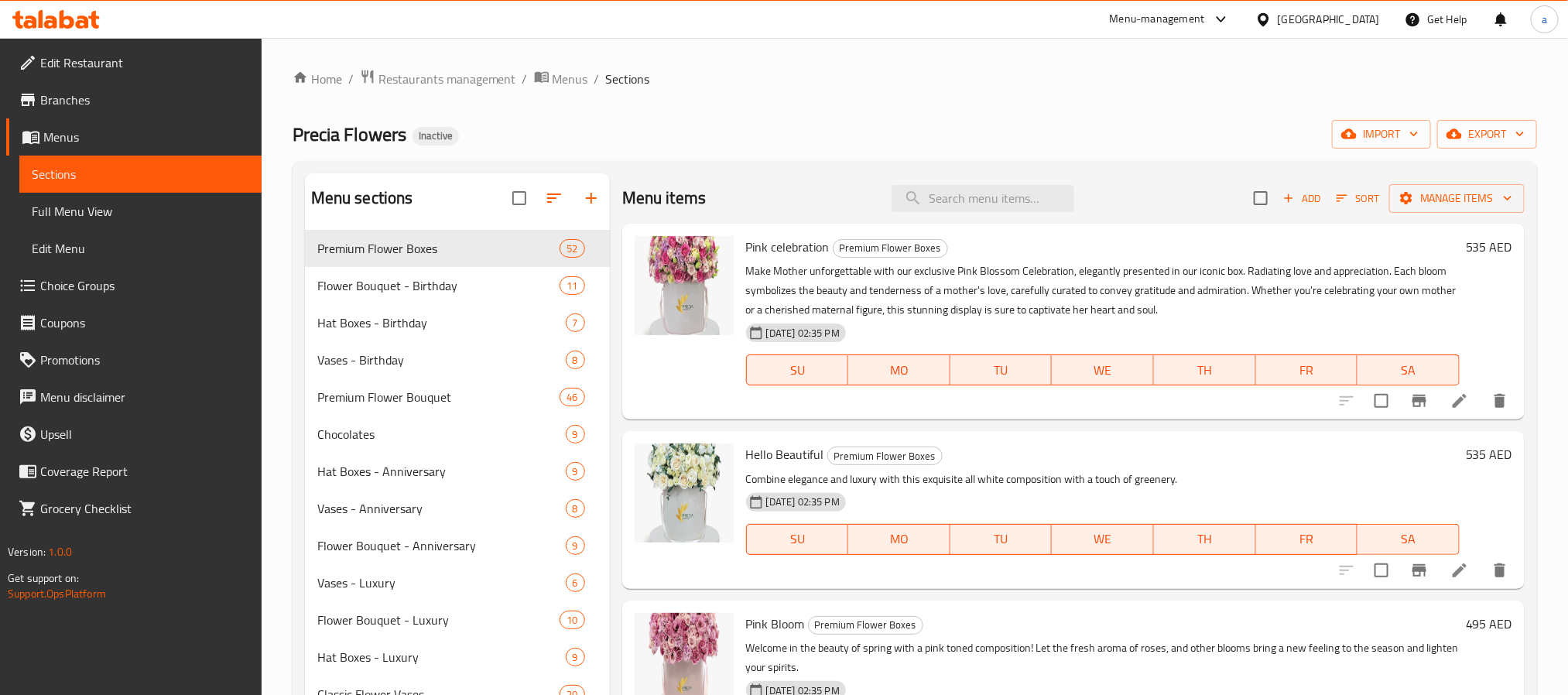
click at [948, 170] on div "Menu sections Premium Flower Boxes 52 Flower Bouquet - Birthday 11 Hat Boxes - …" at bounding box center [914, 614] width 1245 height 905
click at [947, 182] on div "Menu items Add Sort Manage items" at bounding box center [1073, 199] width 902 height 50
click at [945, 187] on input "search" at bounding box center [983, 199] width 183 height 27
paste input "Hello Sunshine"
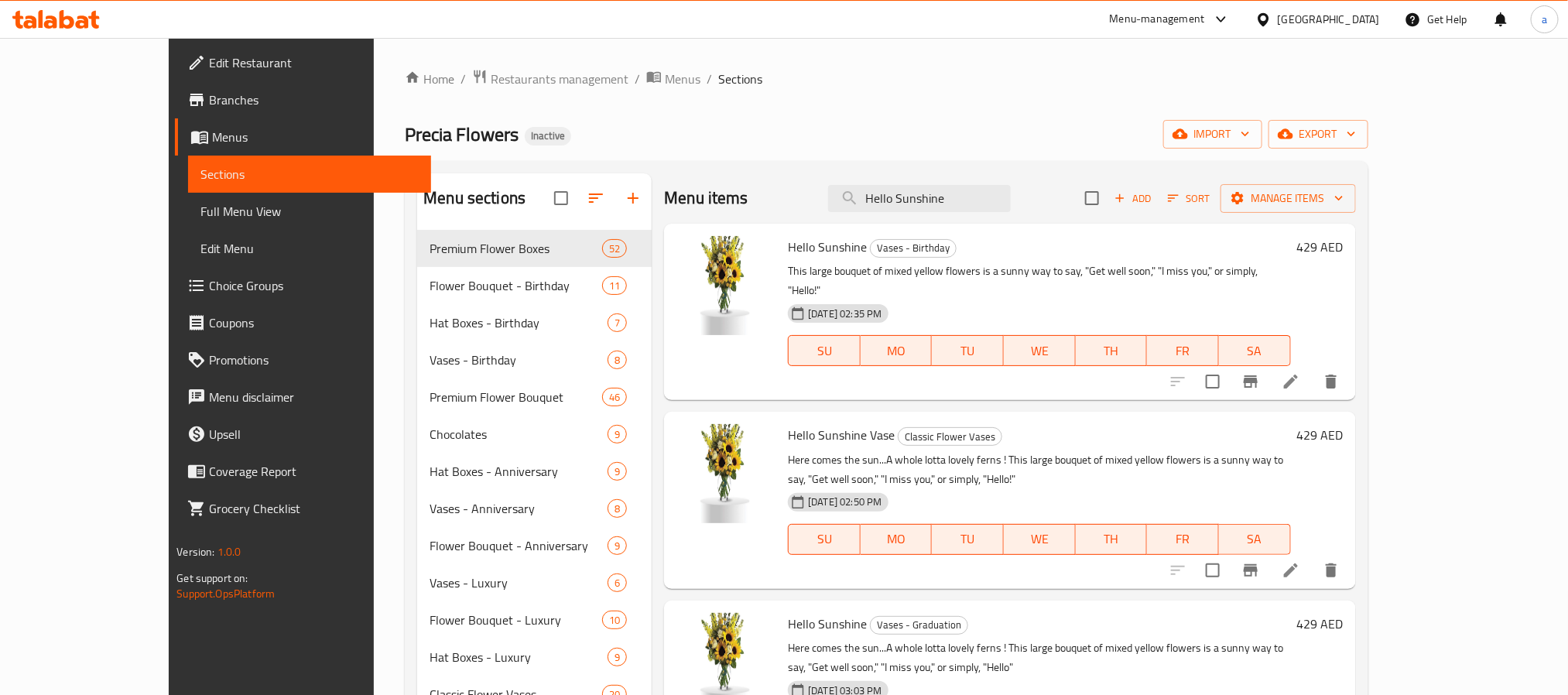
type input "Hello Sunshine"
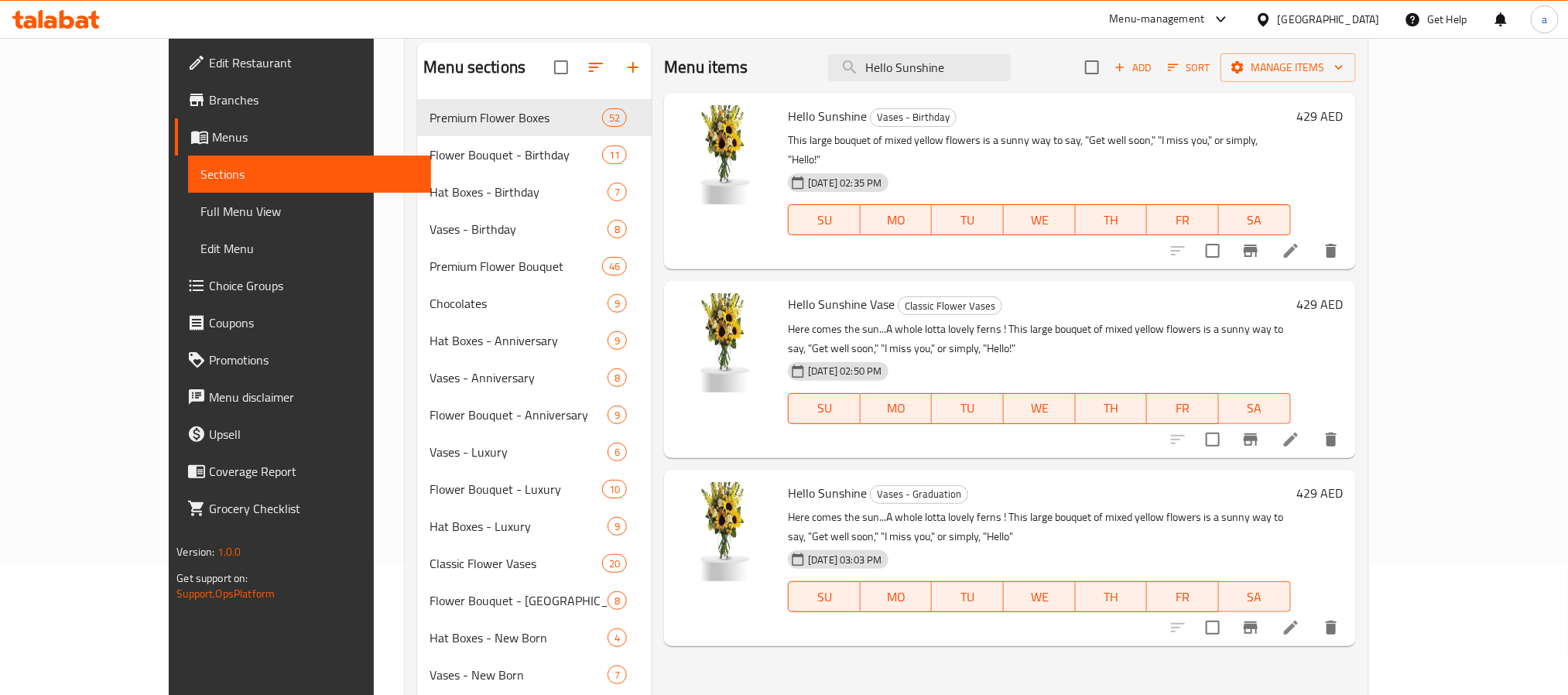
scroll to position [116, 0]
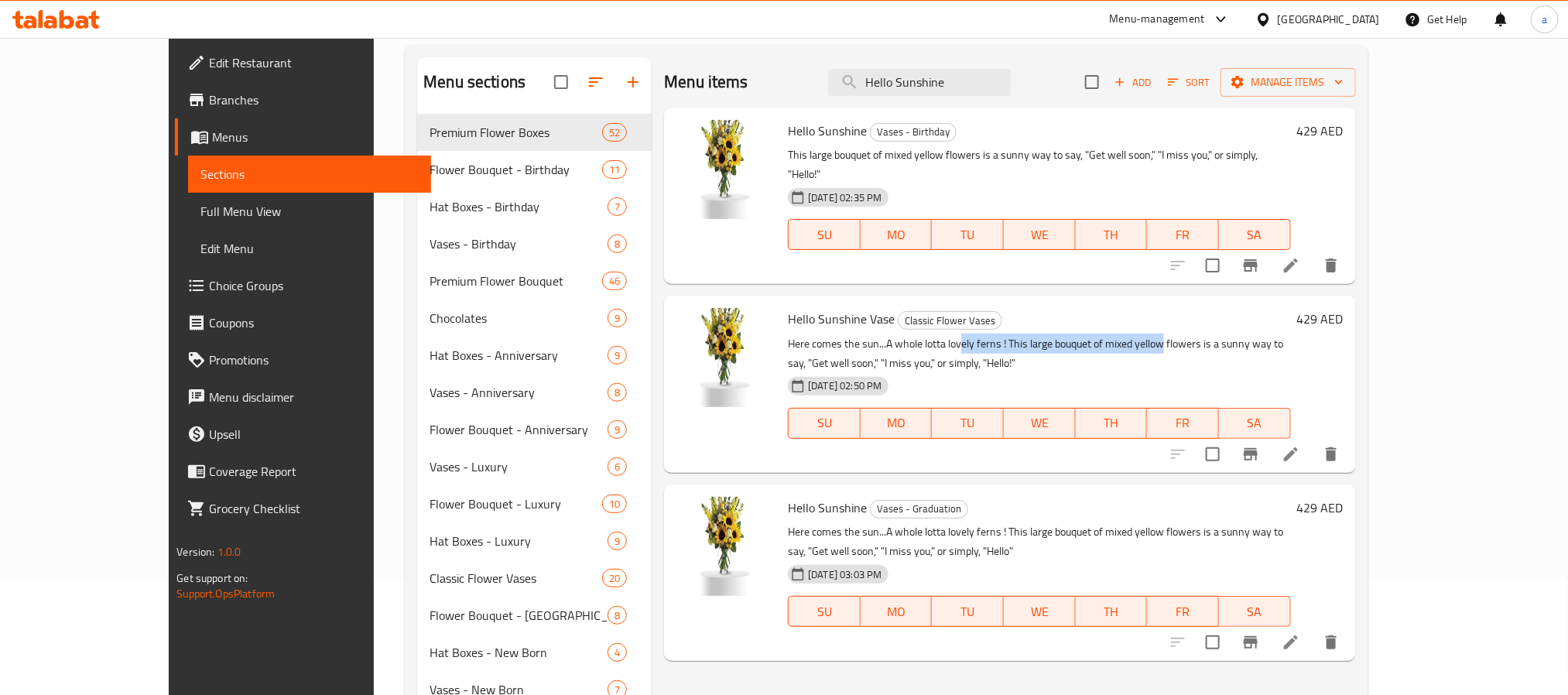
drag, startPoint x: 922, startPoint y: 326, endPoint x: 1120, endPoint y: 328, distance: 198.0
click at [1120, 335] on p "Here comes the sun...A whole lotta lovely ferns ! This large bouquet of mixed y…" at bounding box center [1038, 354] width 502 height 39
click at [1300, 256] on icon at bounding box center [1291, 266] width 19 height 19
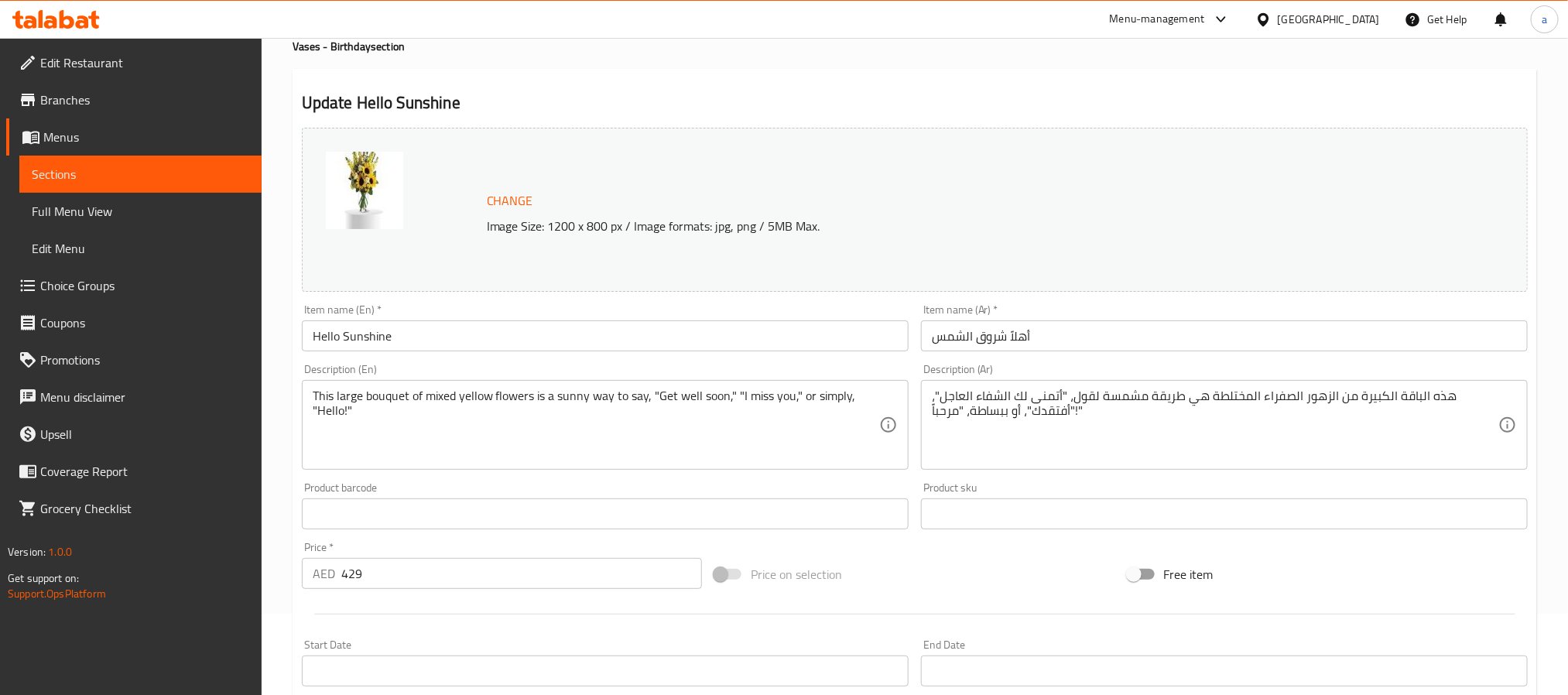
scroll to position [116, 0]
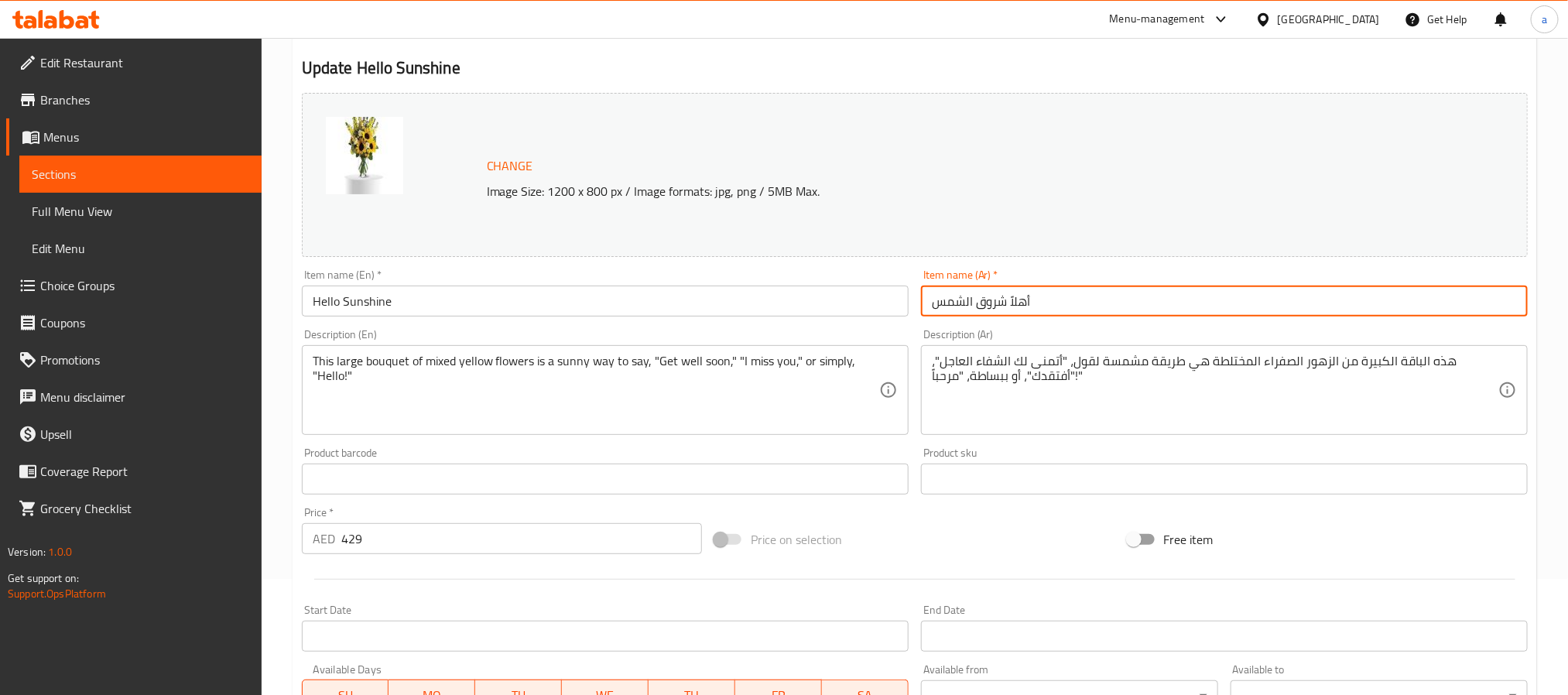
drag, startPoint x: 1056, startPoint y: 306, endPoint x: 908, endPoint y: 305, distance: 148.0
click at [908, 305] on div "Change Image Size: 1200 x 800 px / Image formats: jpg, png / 5MB Max. Item name…" at bounding box center [914, 432] width 1238 height 690
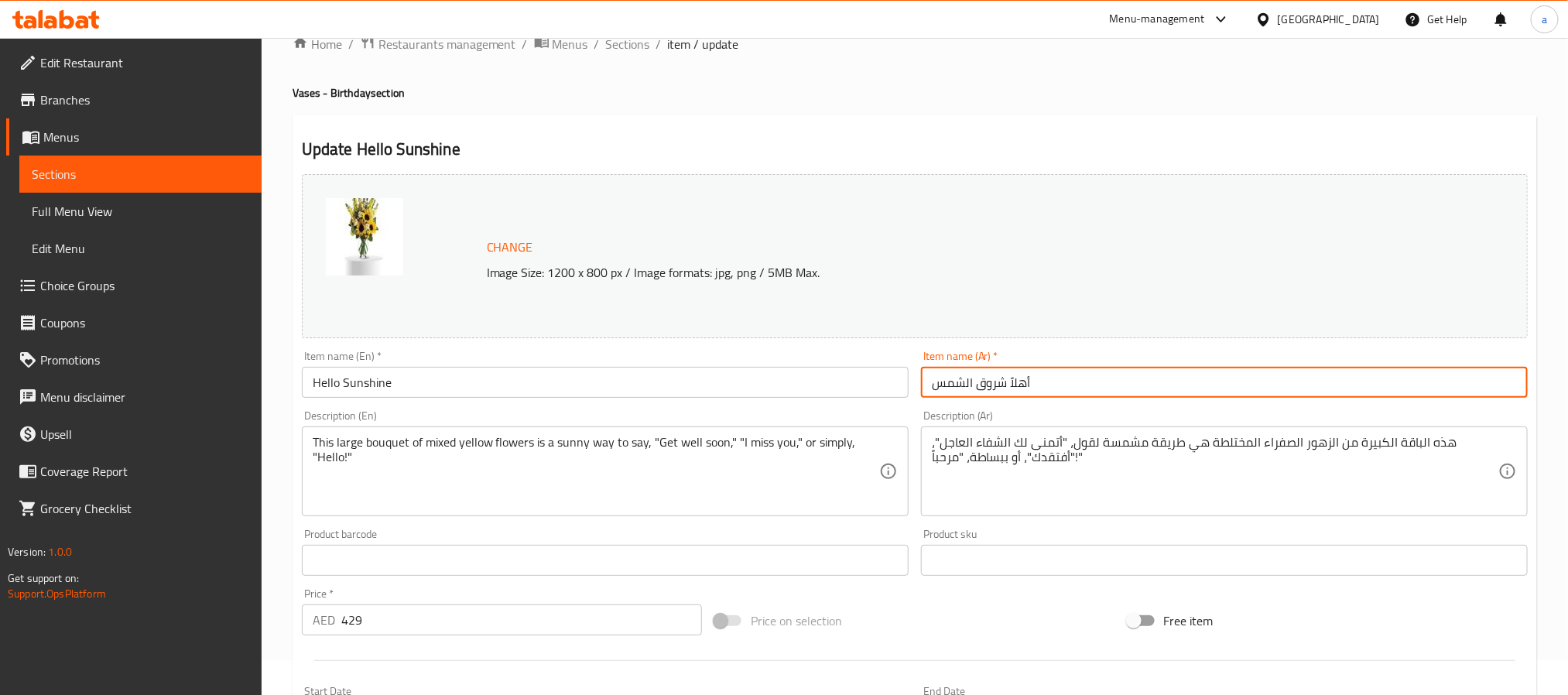
scroll to position [0, 0]
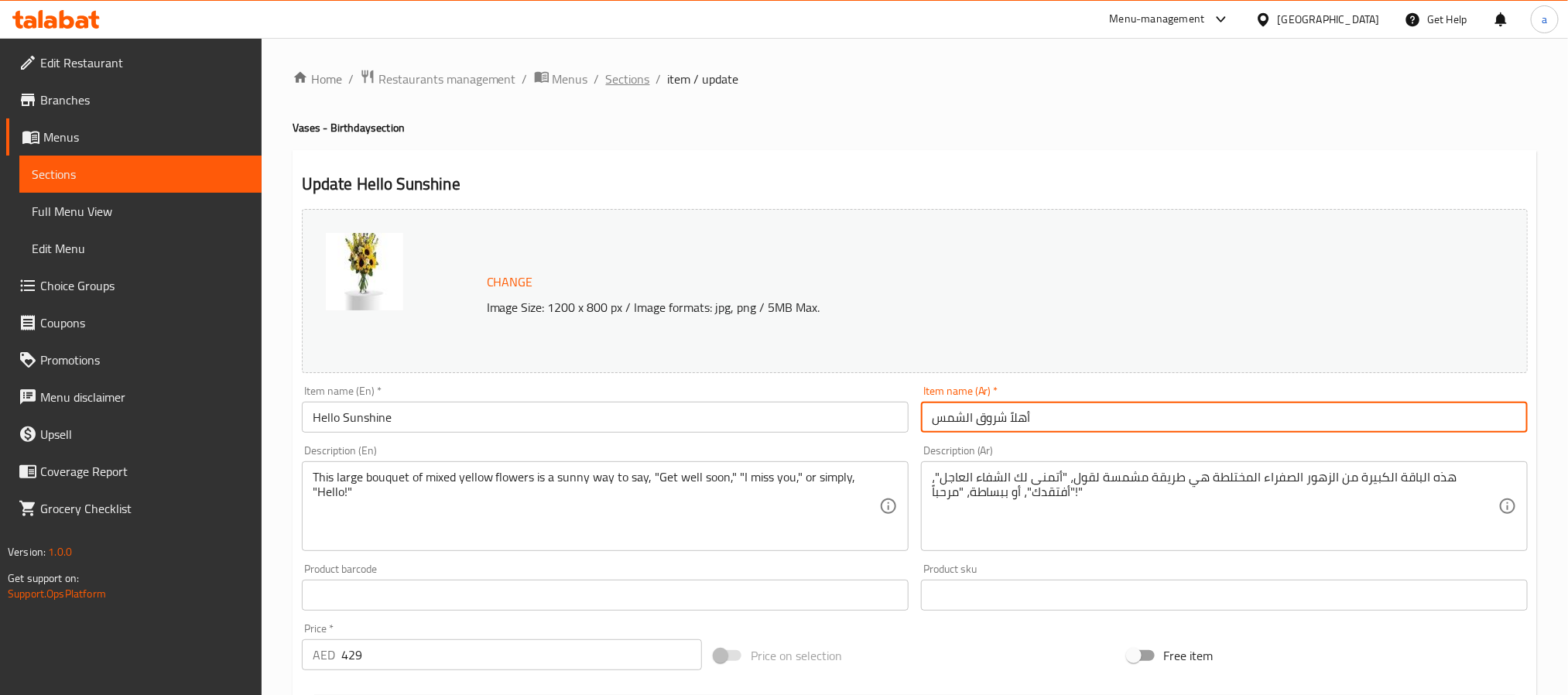
click at [620, 82] on span "Sections" at bounding box center [628, 79] width 44 height 19
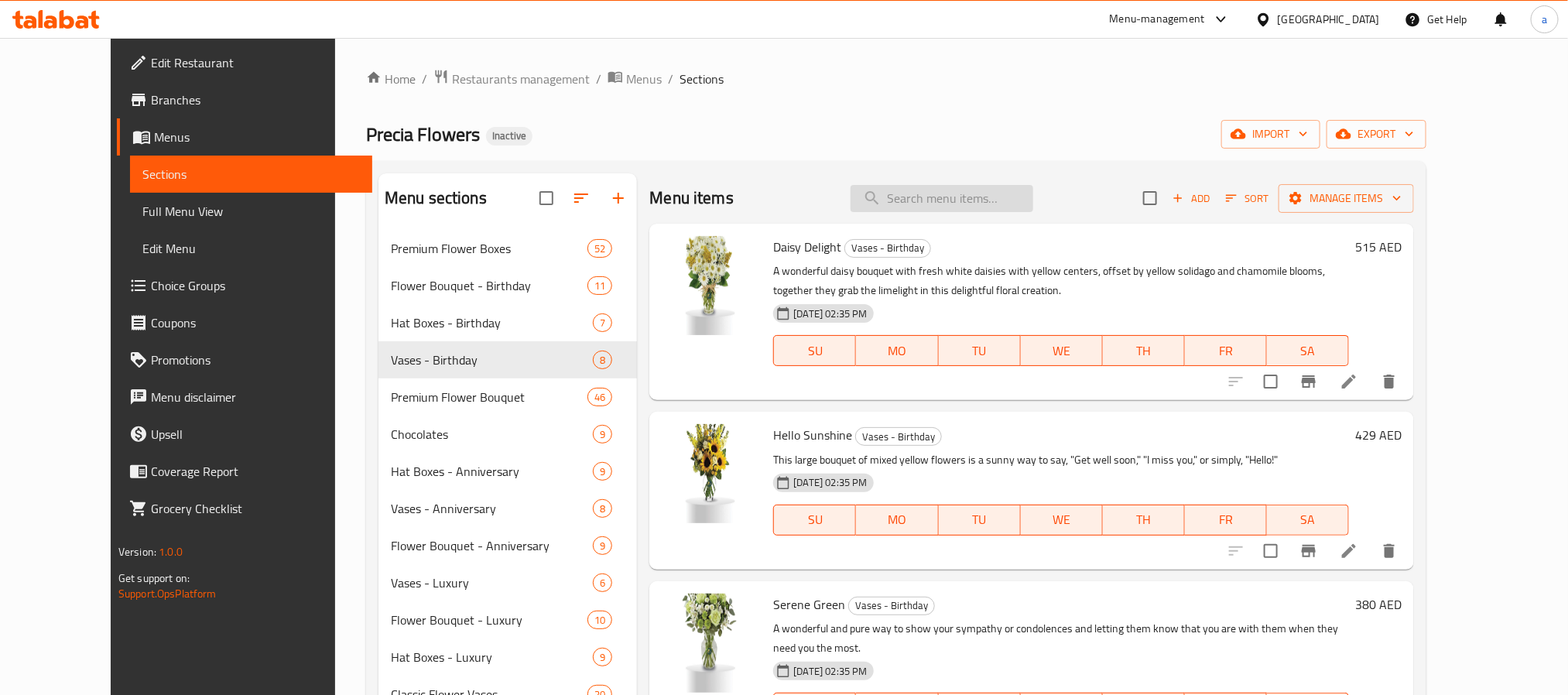
click at [962, 202] on input "search" at bounding box center [942, 199] width 183 height 27
paste input "[PERSON_NAME]"
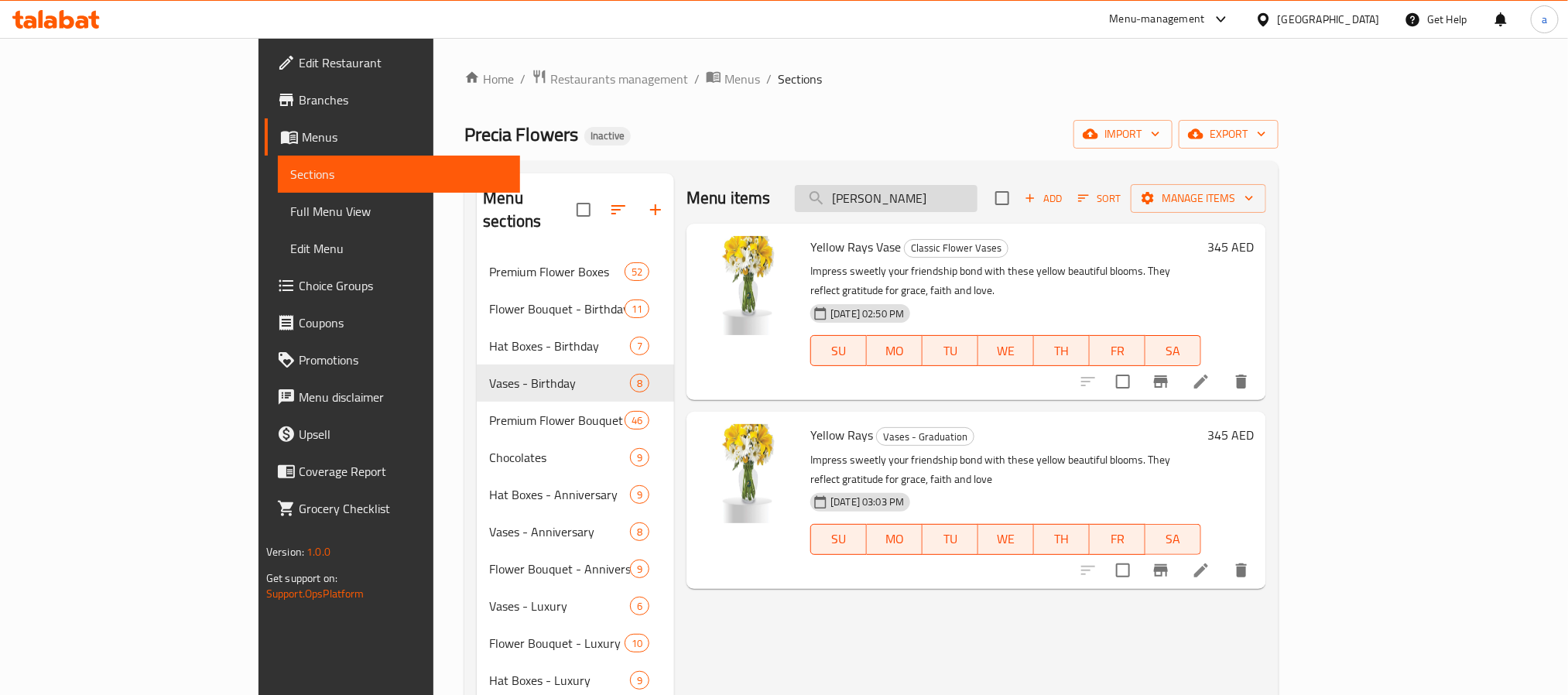
click at [927, 203] on input "[PERSON_NAME]" at bounding box center [886, 199] width 183 height 27
type input "[PERSON_NAME]"
